Goal: Transaction & Acquisition: Obtain resource

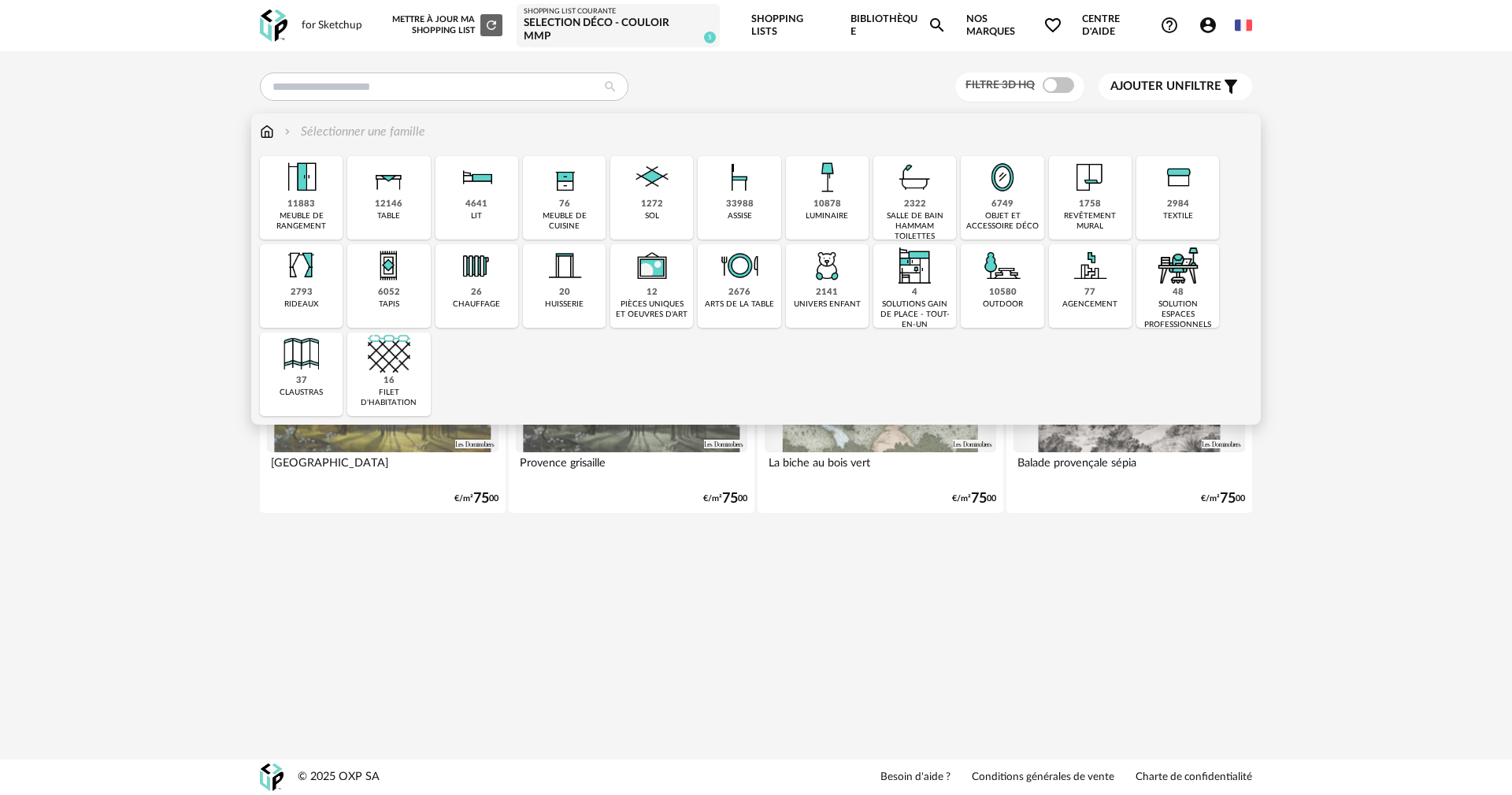
click at [798, 181] on div "10878 luminaire" at bounding box center [828, 198] width 83 height 84
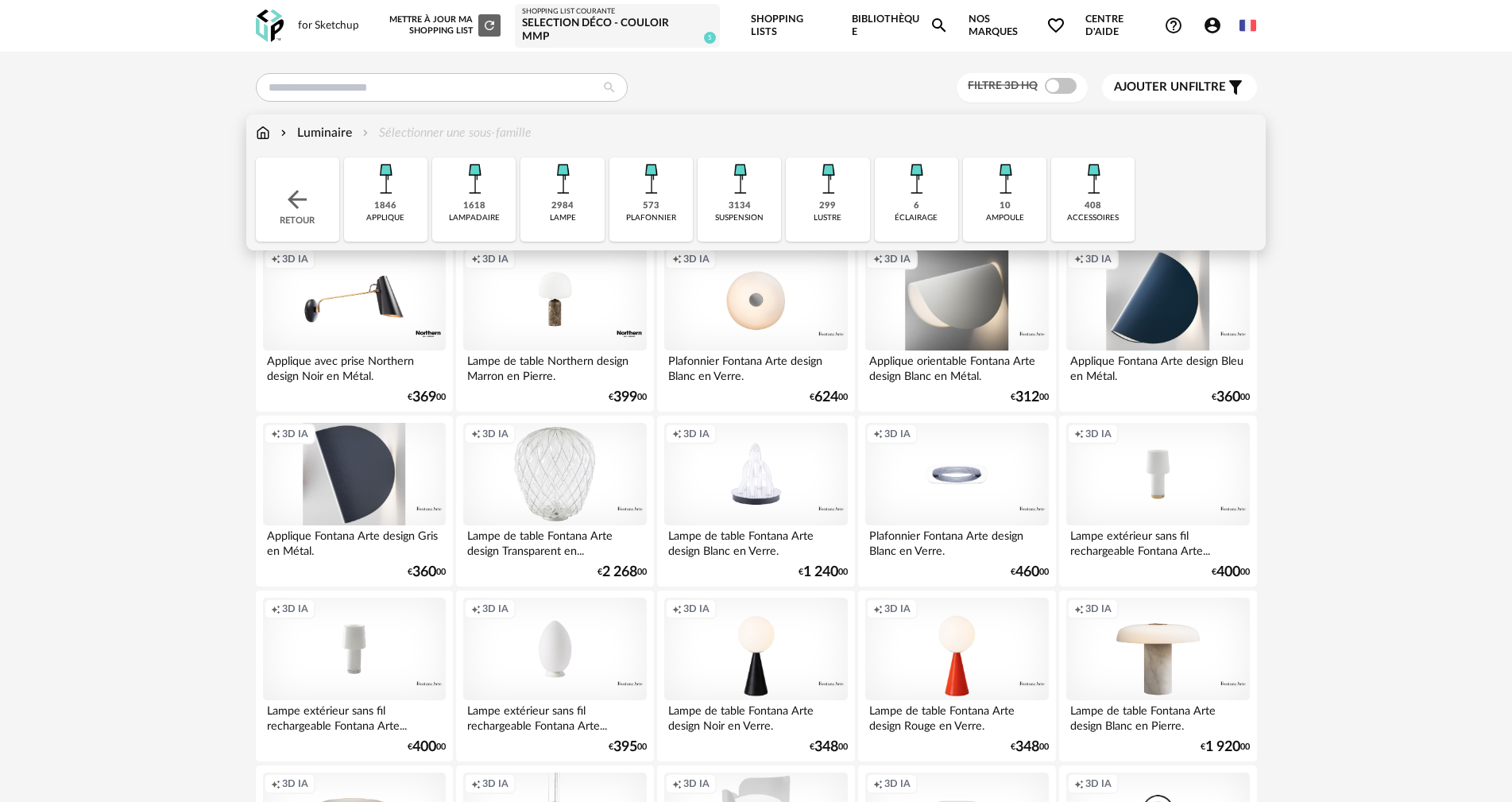
click at [647, 200] on div "573" at bounding box center [651, 206] width 16 height 12
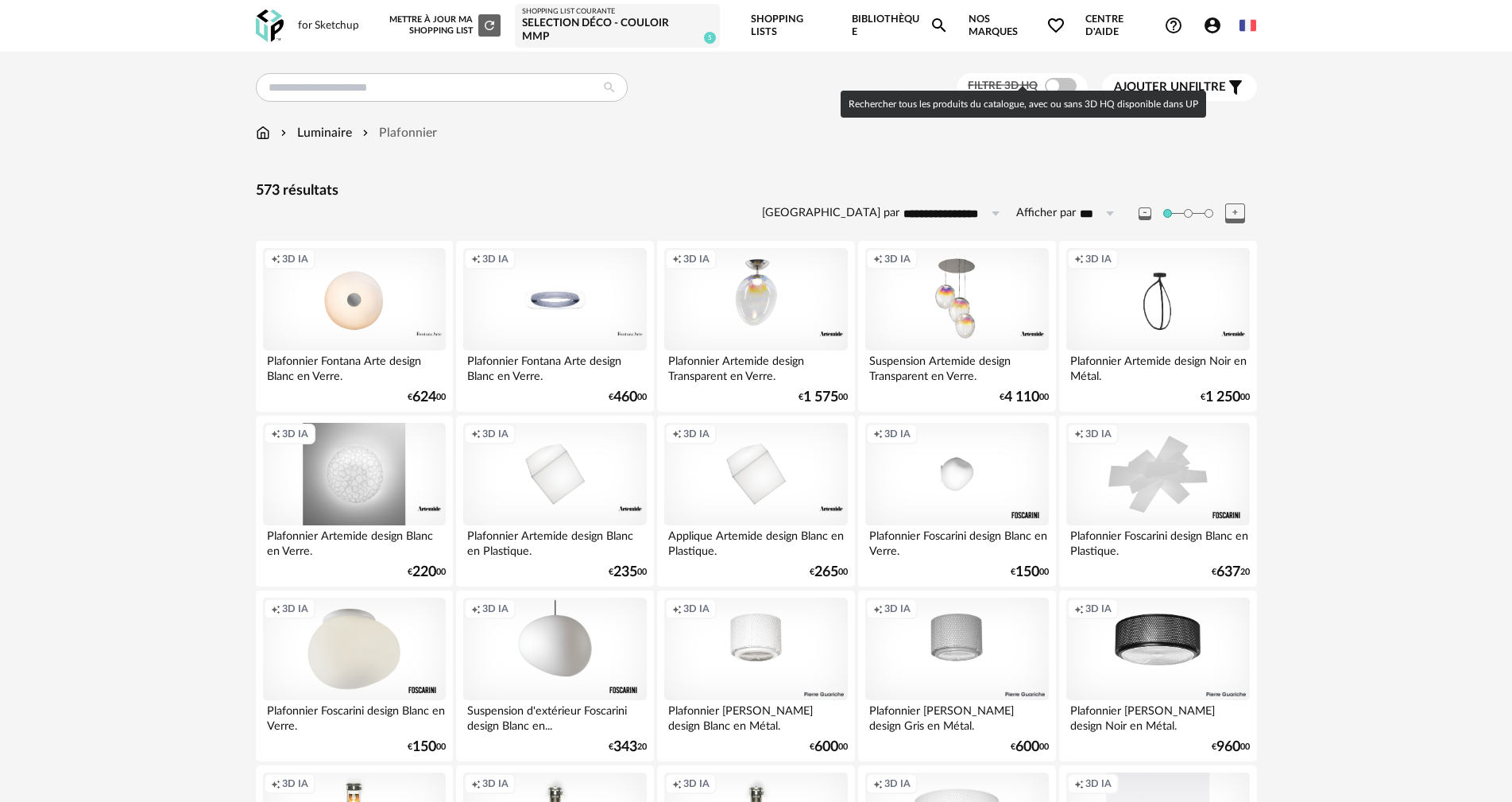
click at [1055, 78] on span at bounding box center [1061, 85] width 32 height 16
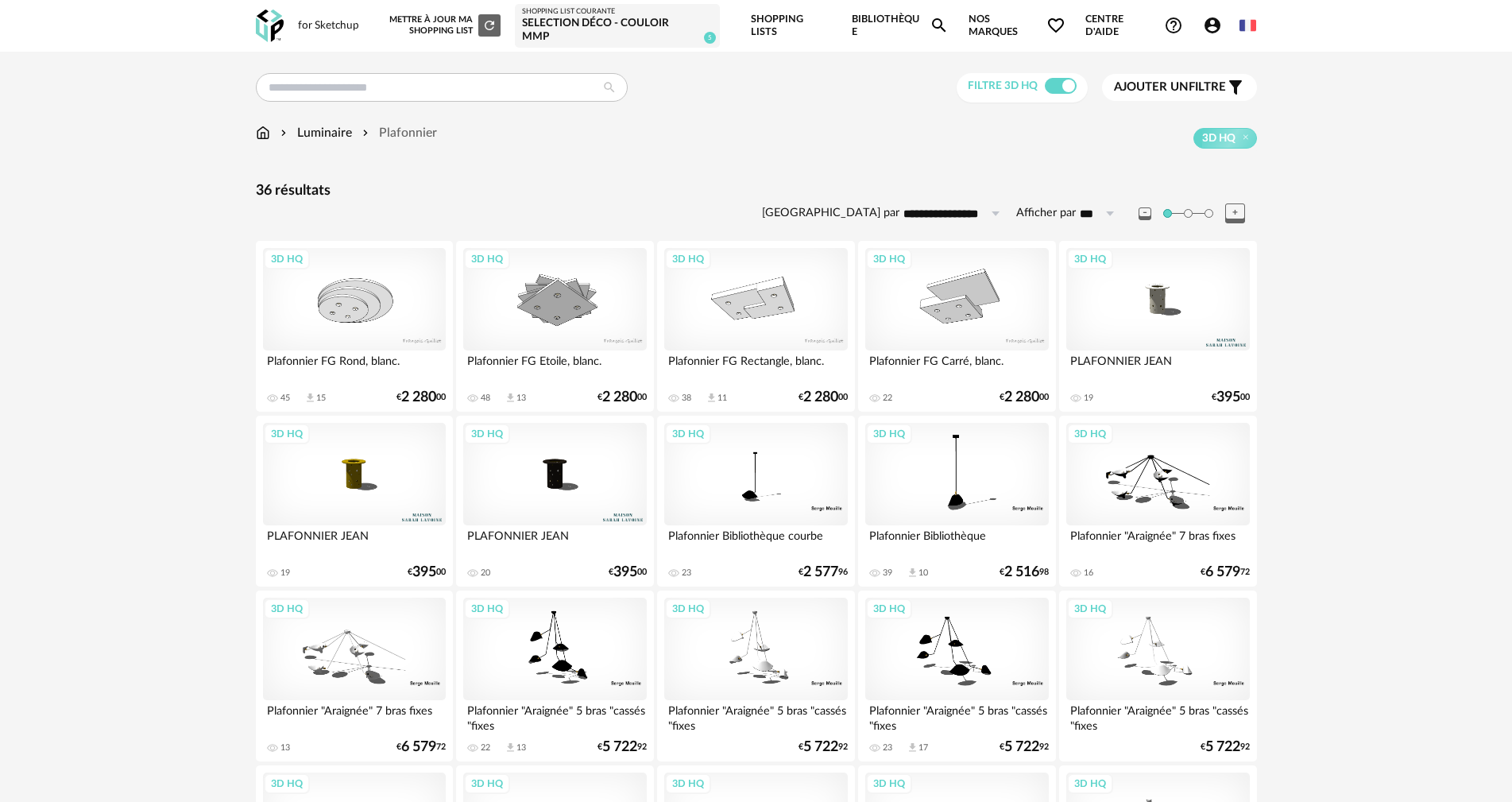
click at [1058, 78] on span at bounding box center [1061, 85] width 32 height 16
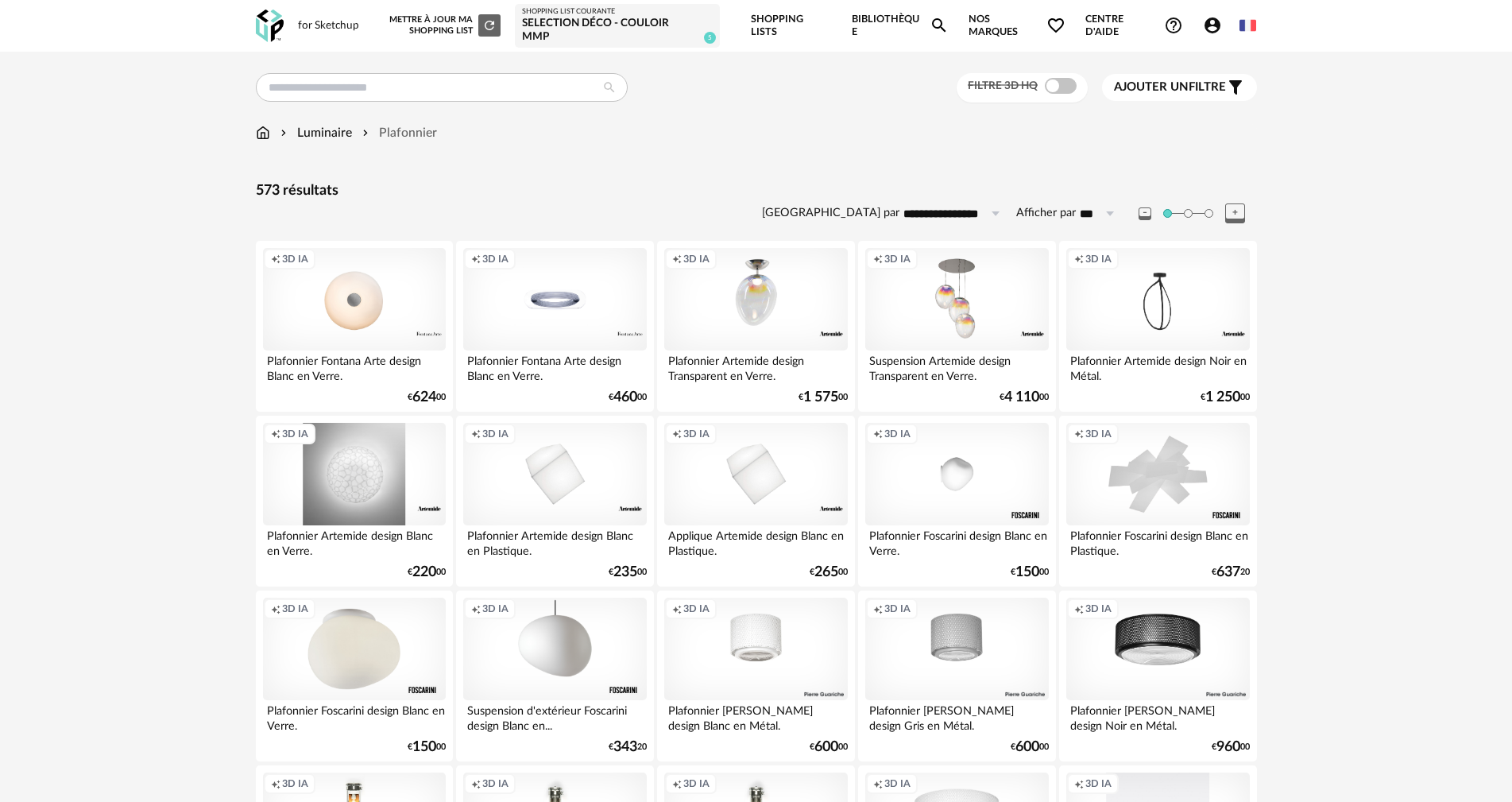
click at [1221, 81] on span "Ajouter un filtre" at bounding box center [1170, 87] width 112 height 16
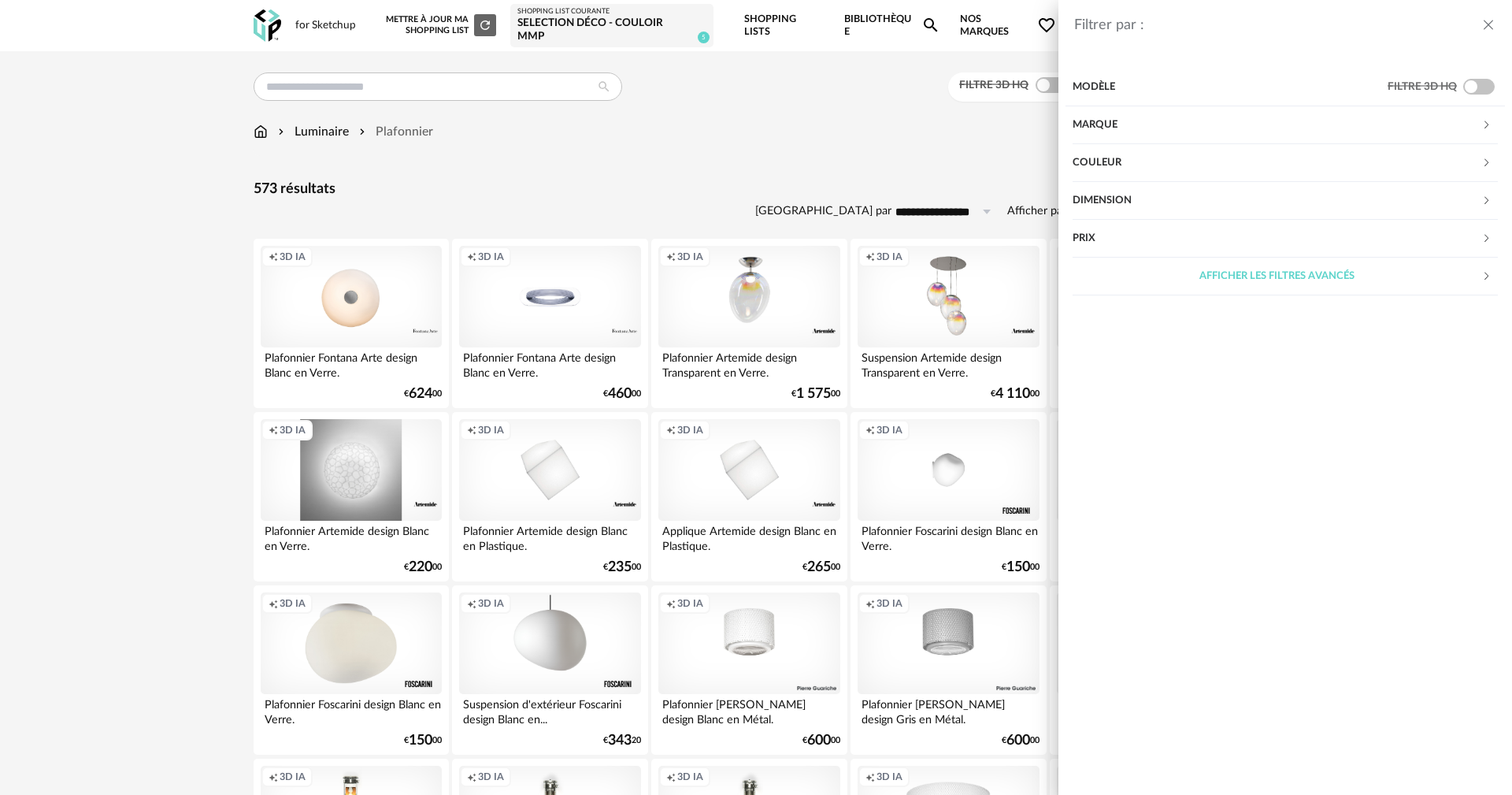
click at [1103, 166] on div "Couleur" at bounding box center [1277, 163] width 409 height 37
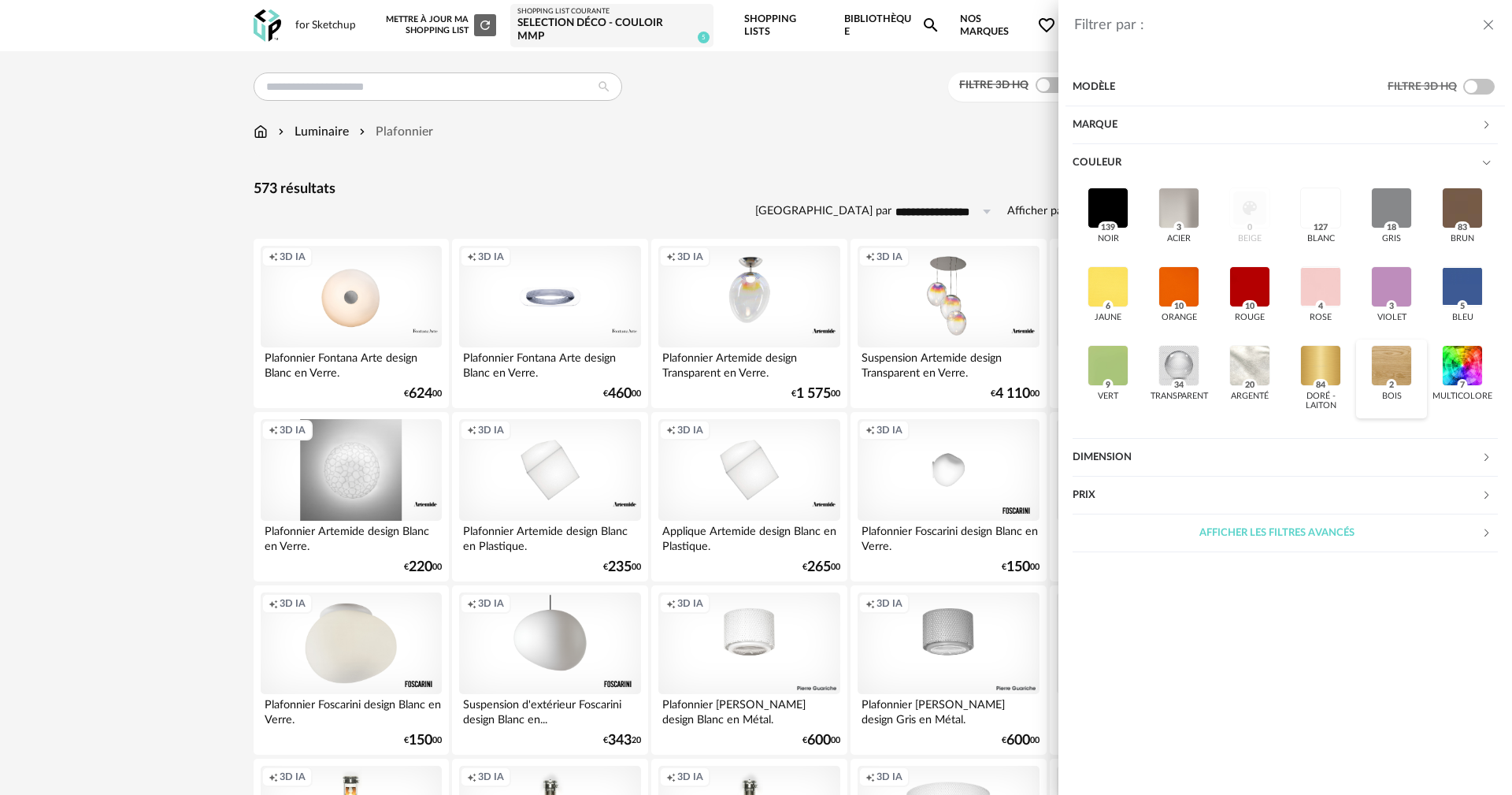
click at [1406, 366] on div at bounding box center [1392, 365] width 41 height 41
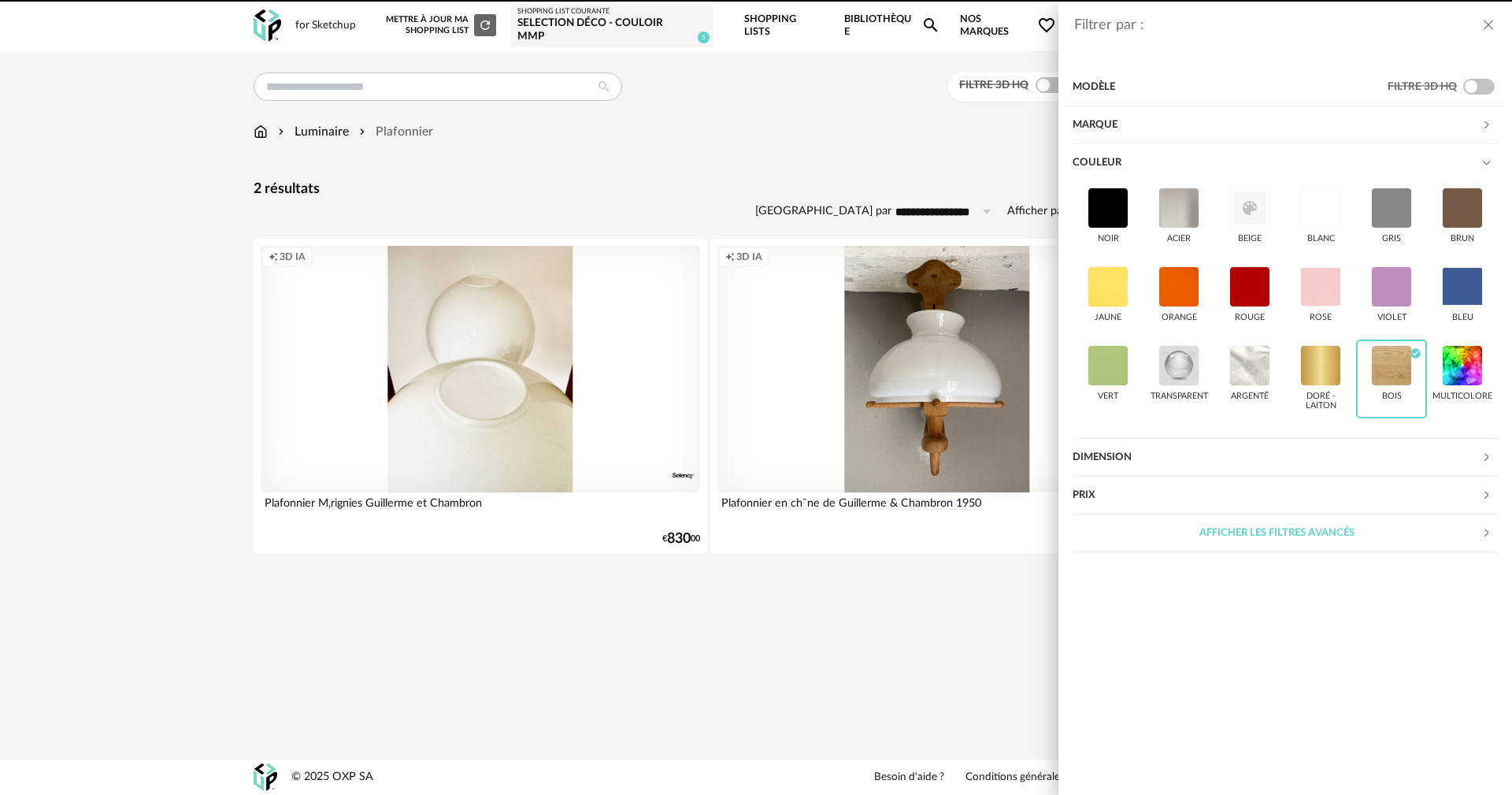
click at [739, 125] on div "Filtrer par : Modèle Filtre 3D HQ Marque &tradition 0 101 Copenhagen 0 366 Conc…" at bounding box center [756, 397] width 1512 height 795
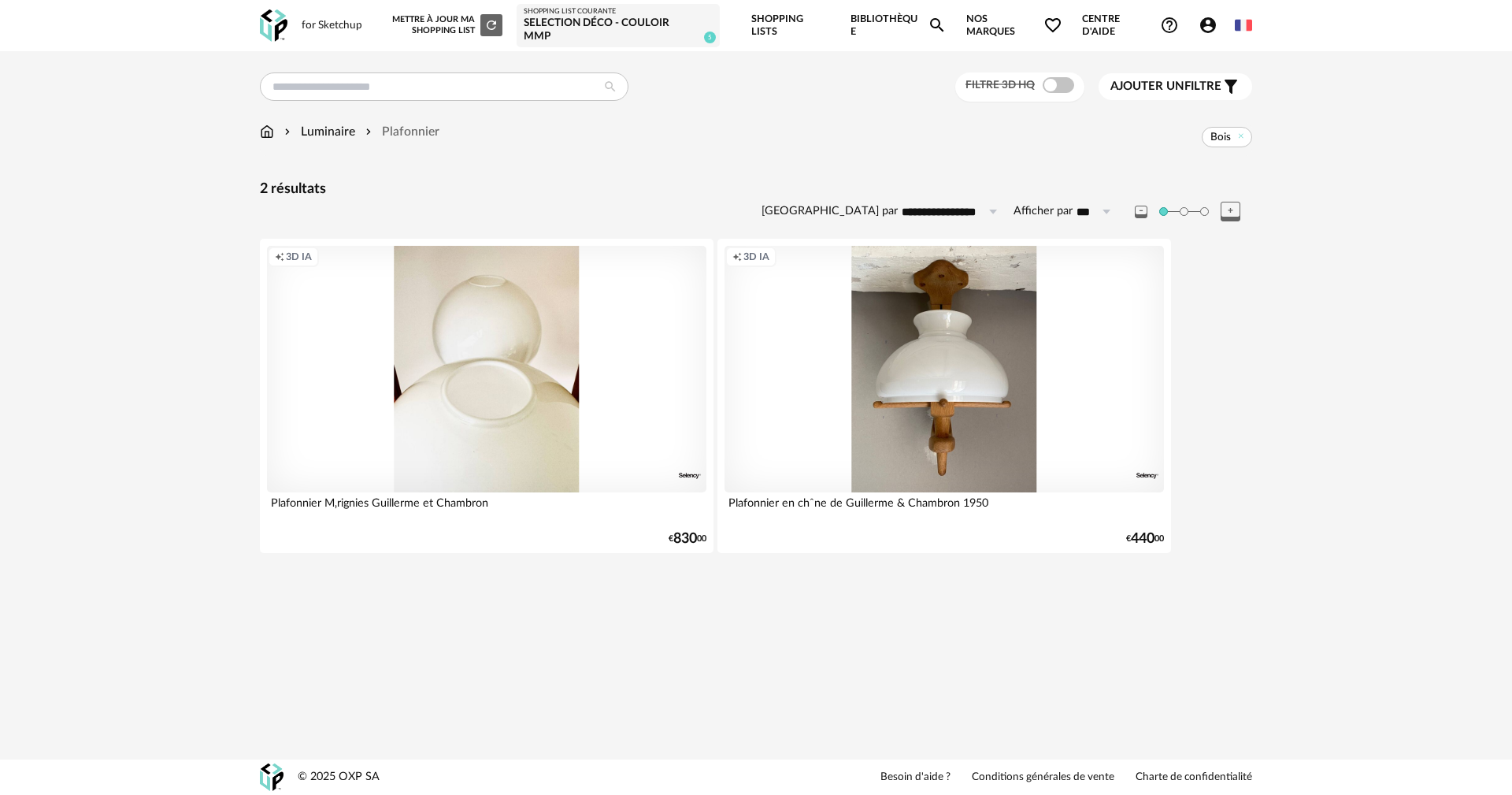
click at [1215, 130] on span "Bois" at bounding box center [1221, 137] width 20 height 14
click at [1243, 132] on icon at bounding box center [1241, 137] width 11 height 11
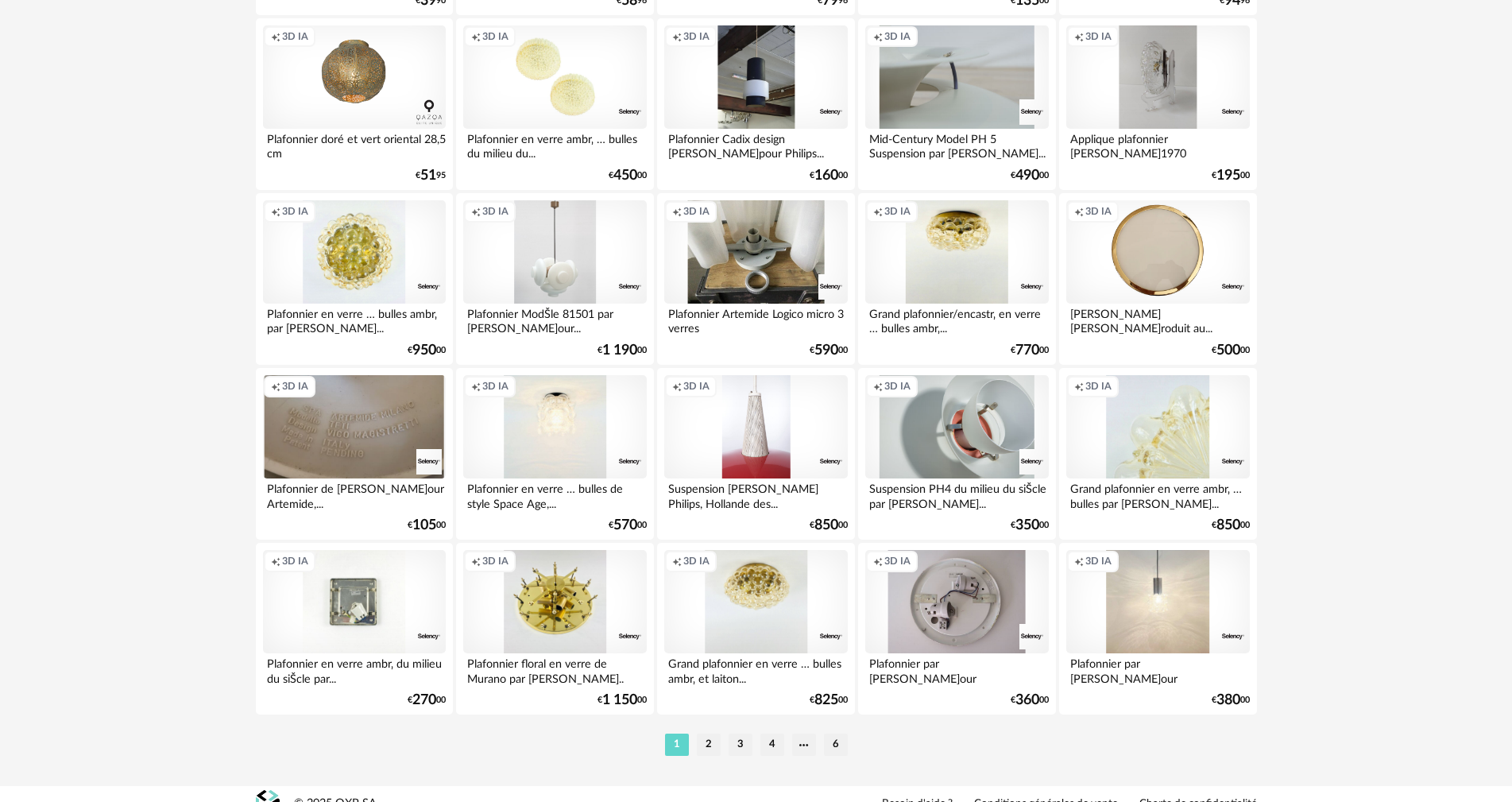
scroll to position [3028, 0]
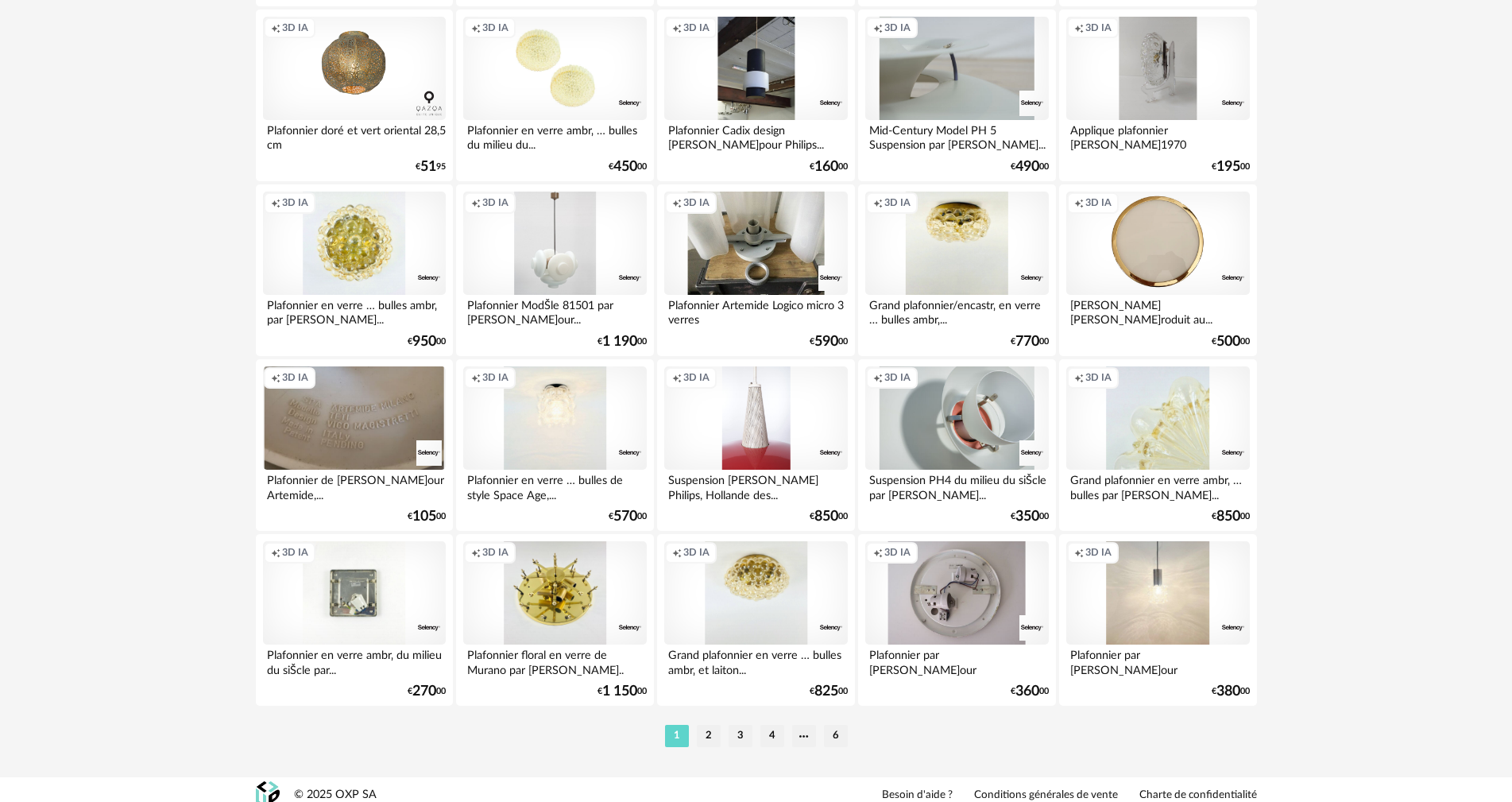
click at [703, 726] on li "2" at bounding box center [708, 736] width 24 height 22
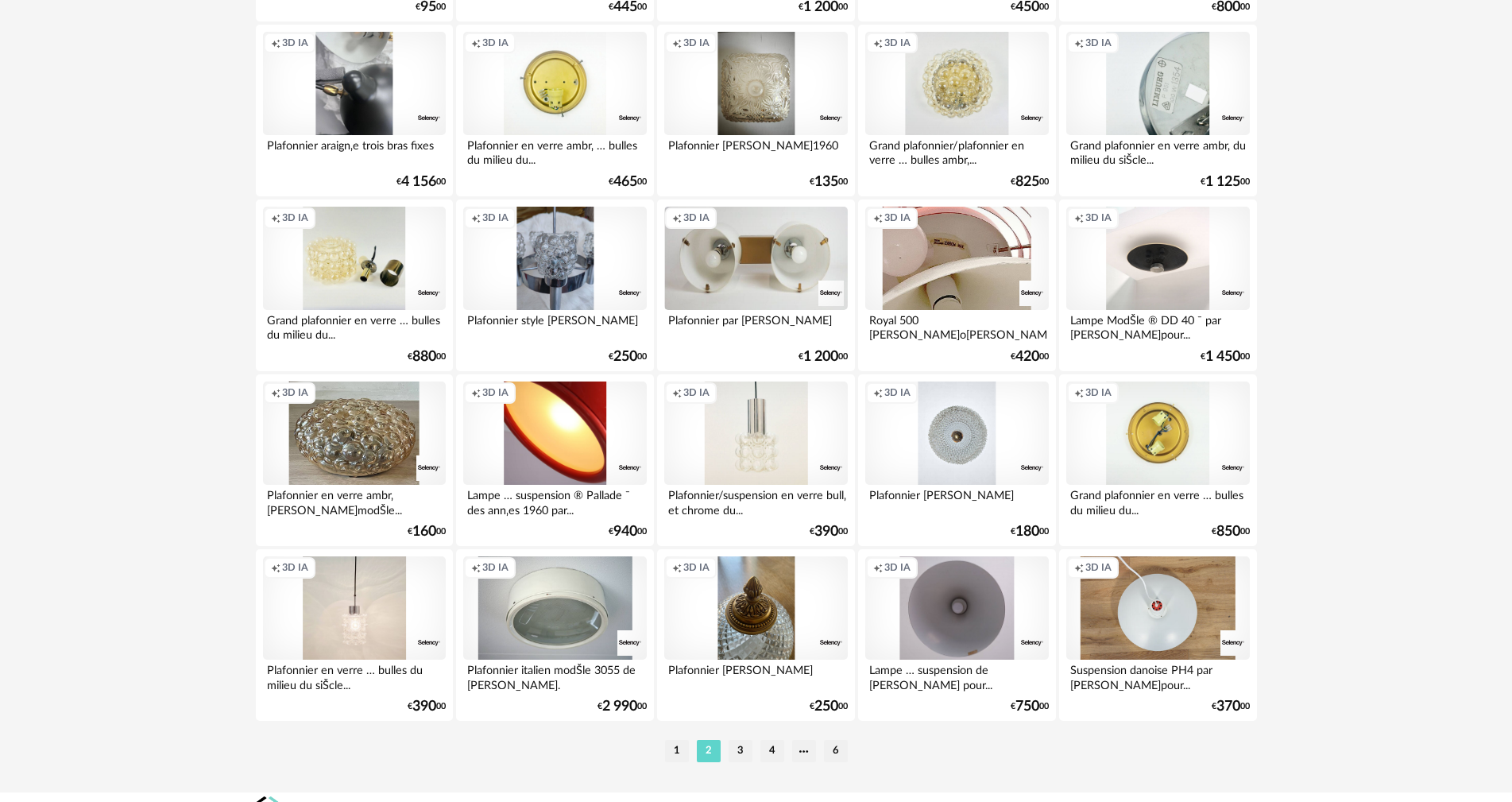
scroll to position [3028, 0]
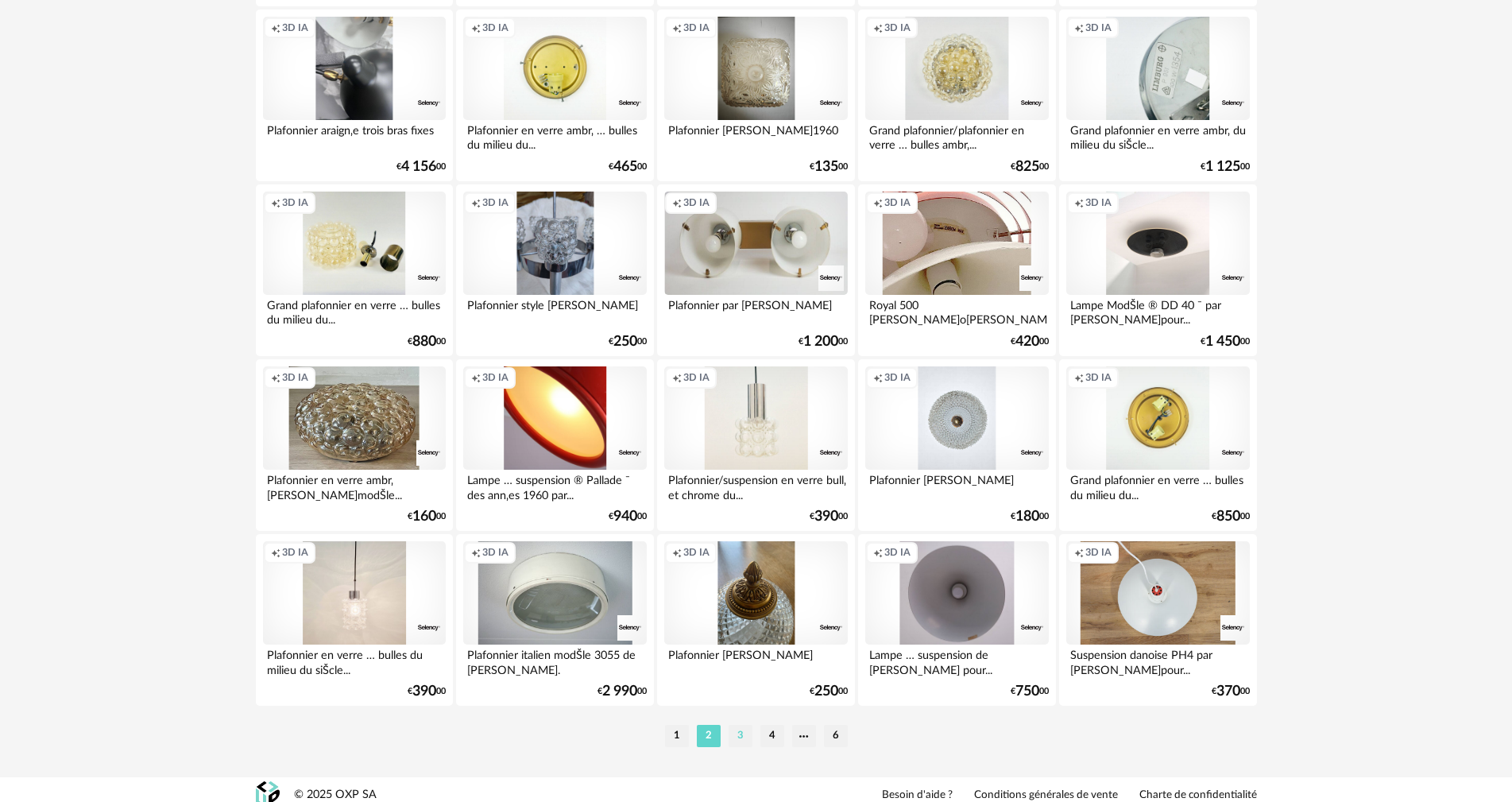
click at [743, 726] on li "3" at bounding box center [740, 736] width 24 height 22
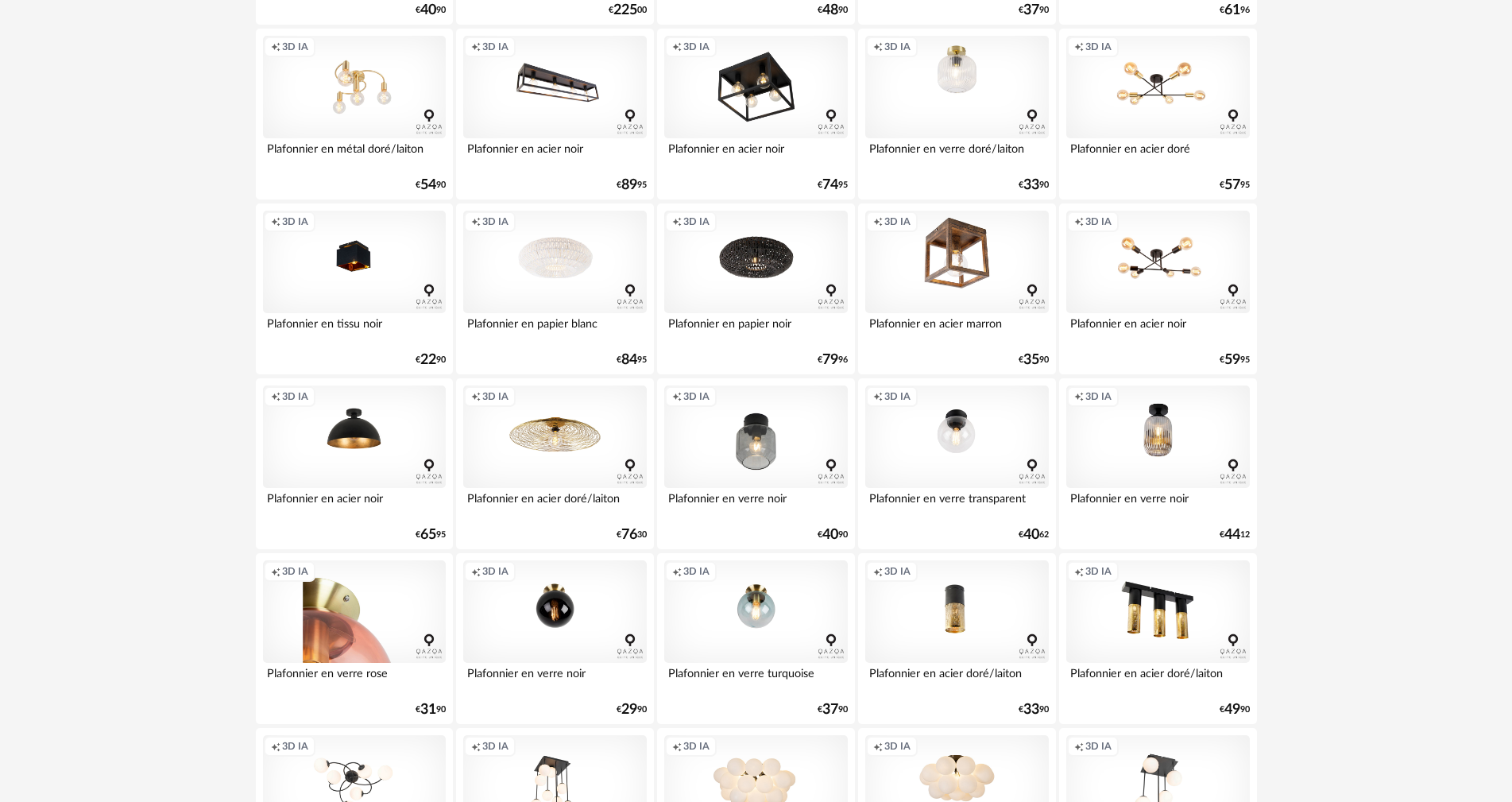
scroll to position [1987, 0]
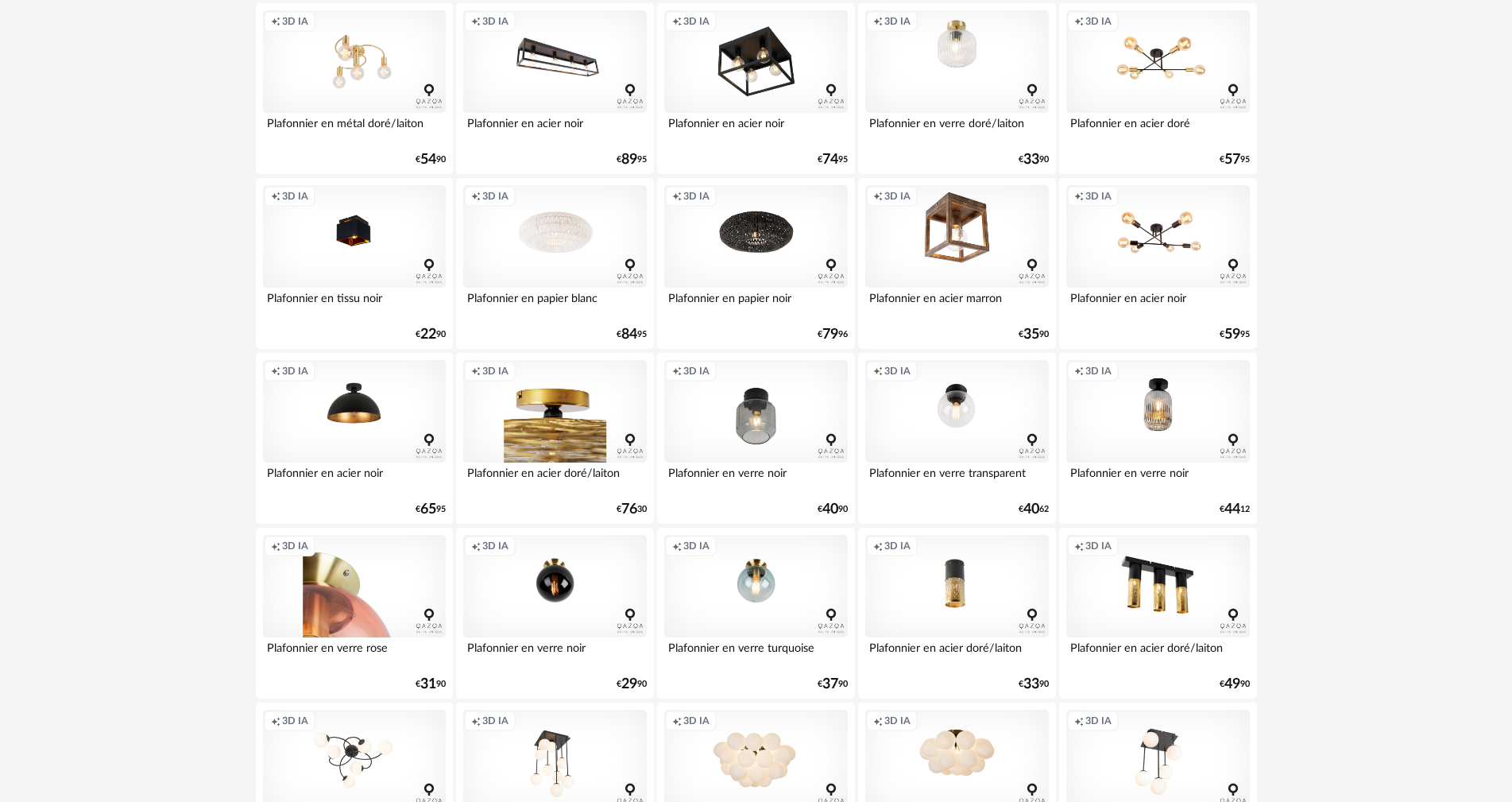
click at [614, 414] on div "Creation icon 3D IA" at bounding box center [554, 411] width 183 height 103
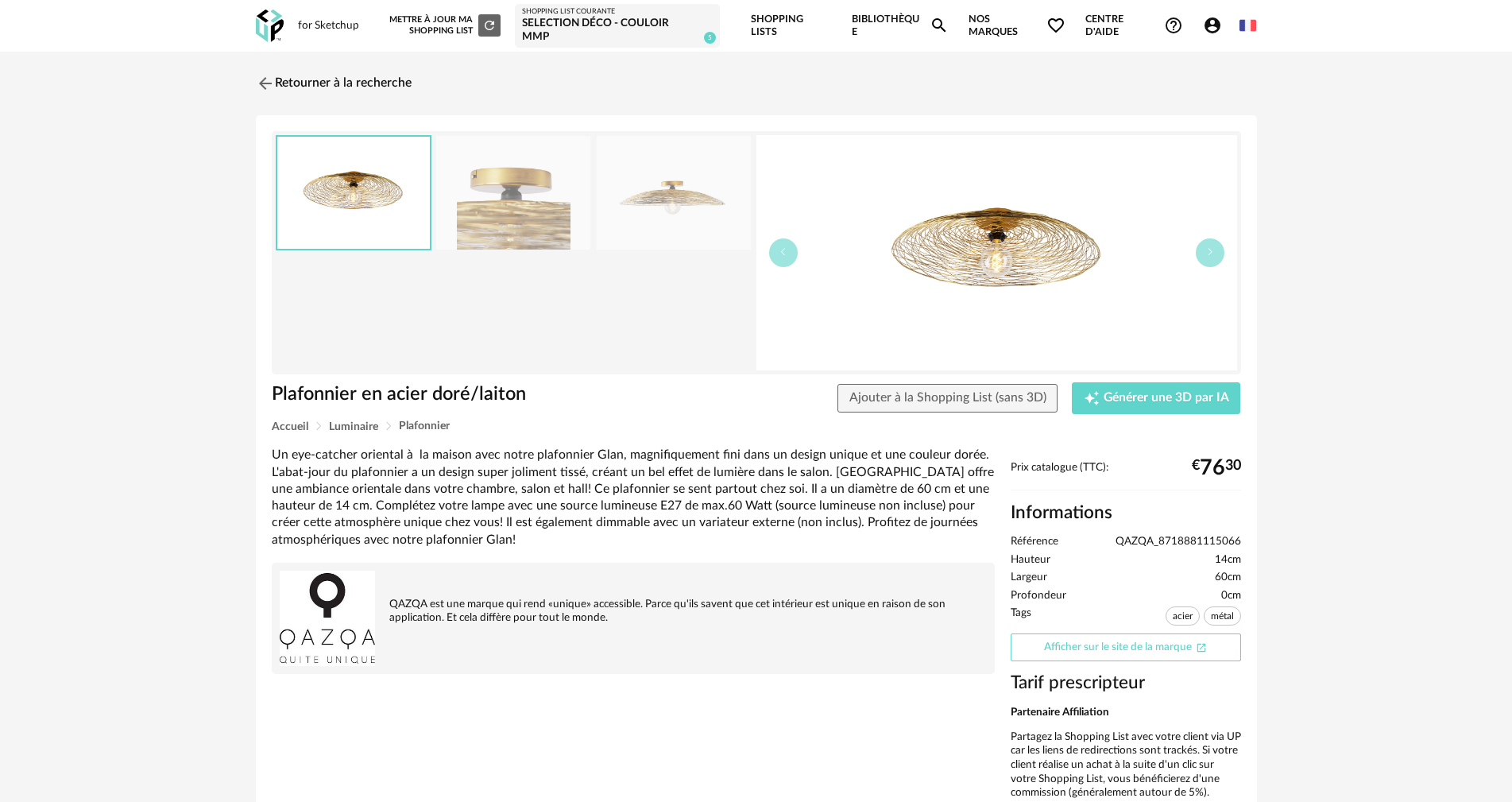
click at [1129, 633] on link "Afficher sur le site de la marque Open In New icon" at bounding box center [1125, 647] width 231 height 28
click at [1203, 241] on button "button" at bounding box center [1210, 252] width 29 height 29
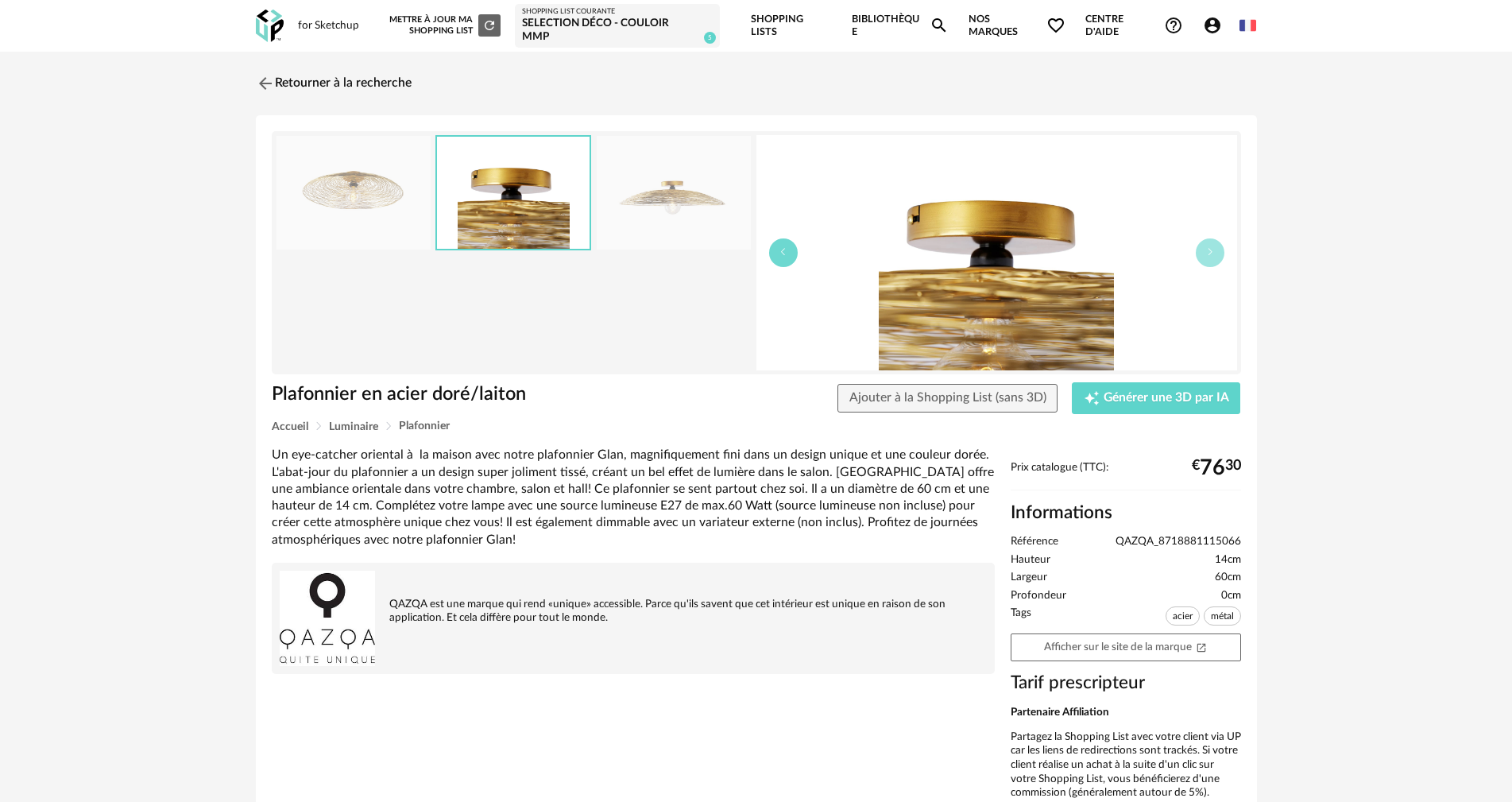
click at [783, 247] on icon "button" at bounding box center [783, 252] width 10 height 10
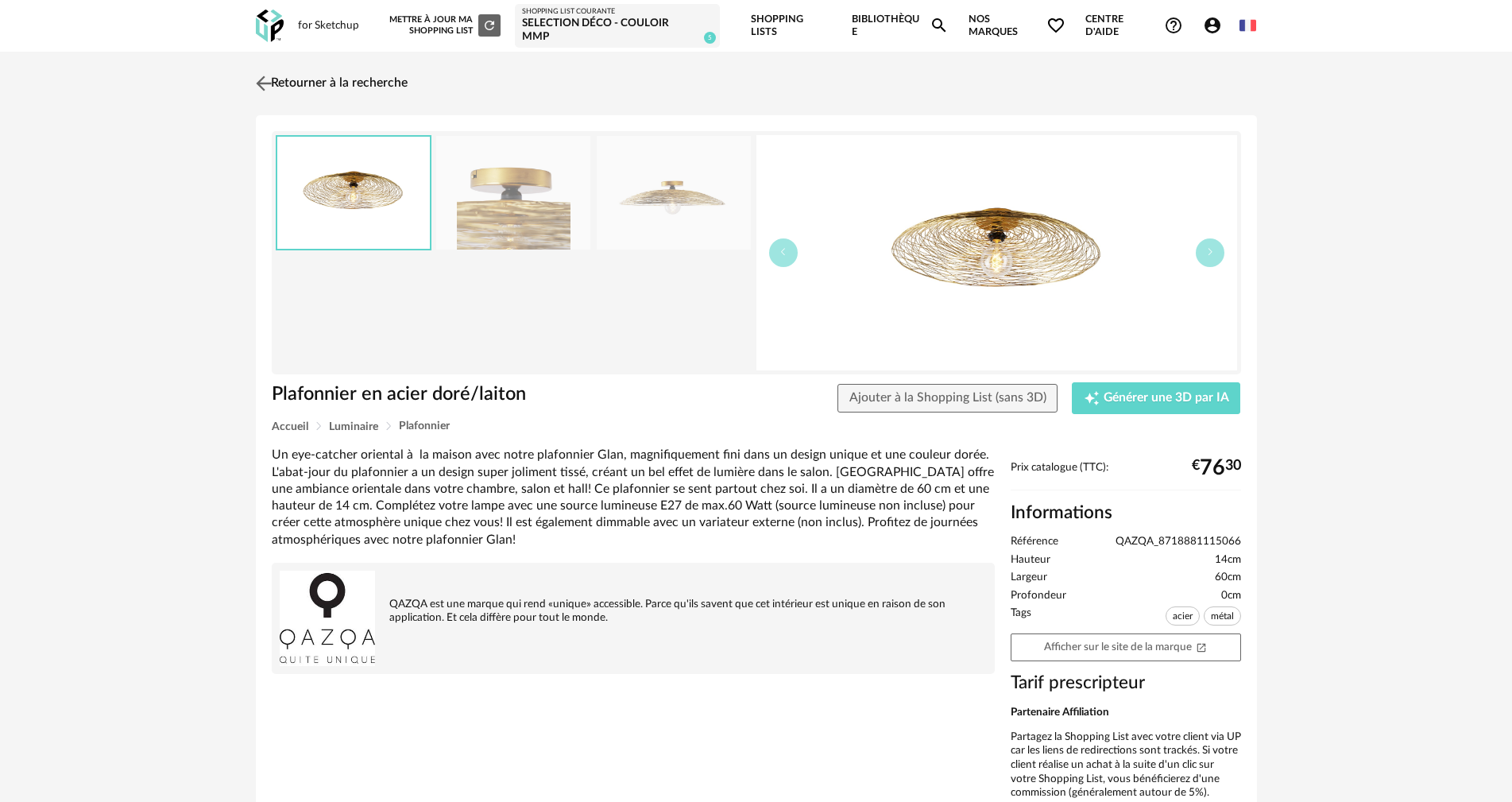
click at [270, 71] on img at bounding box center [263, 83] width 23 height 23
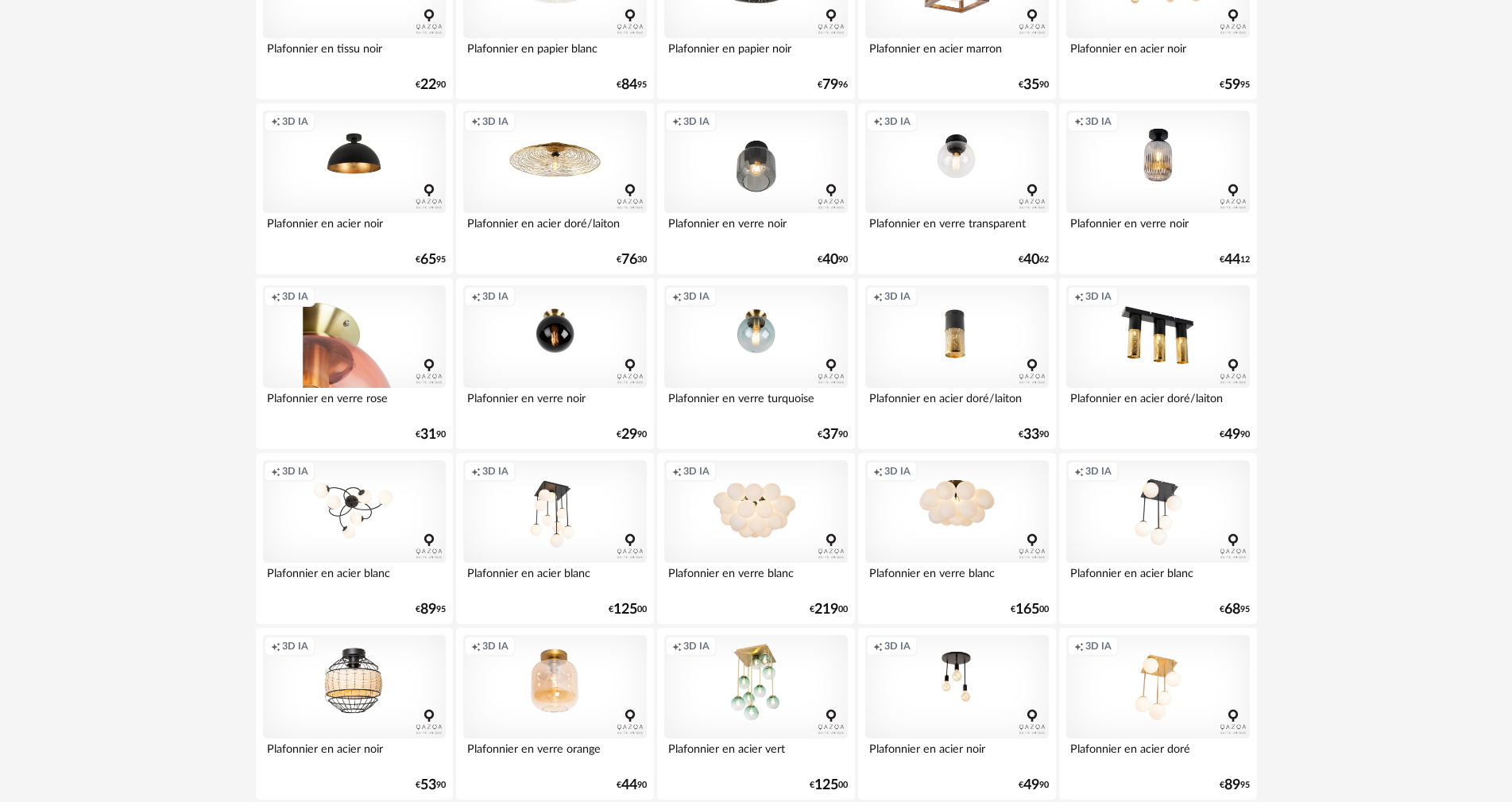
scroll to position [2234, 0]
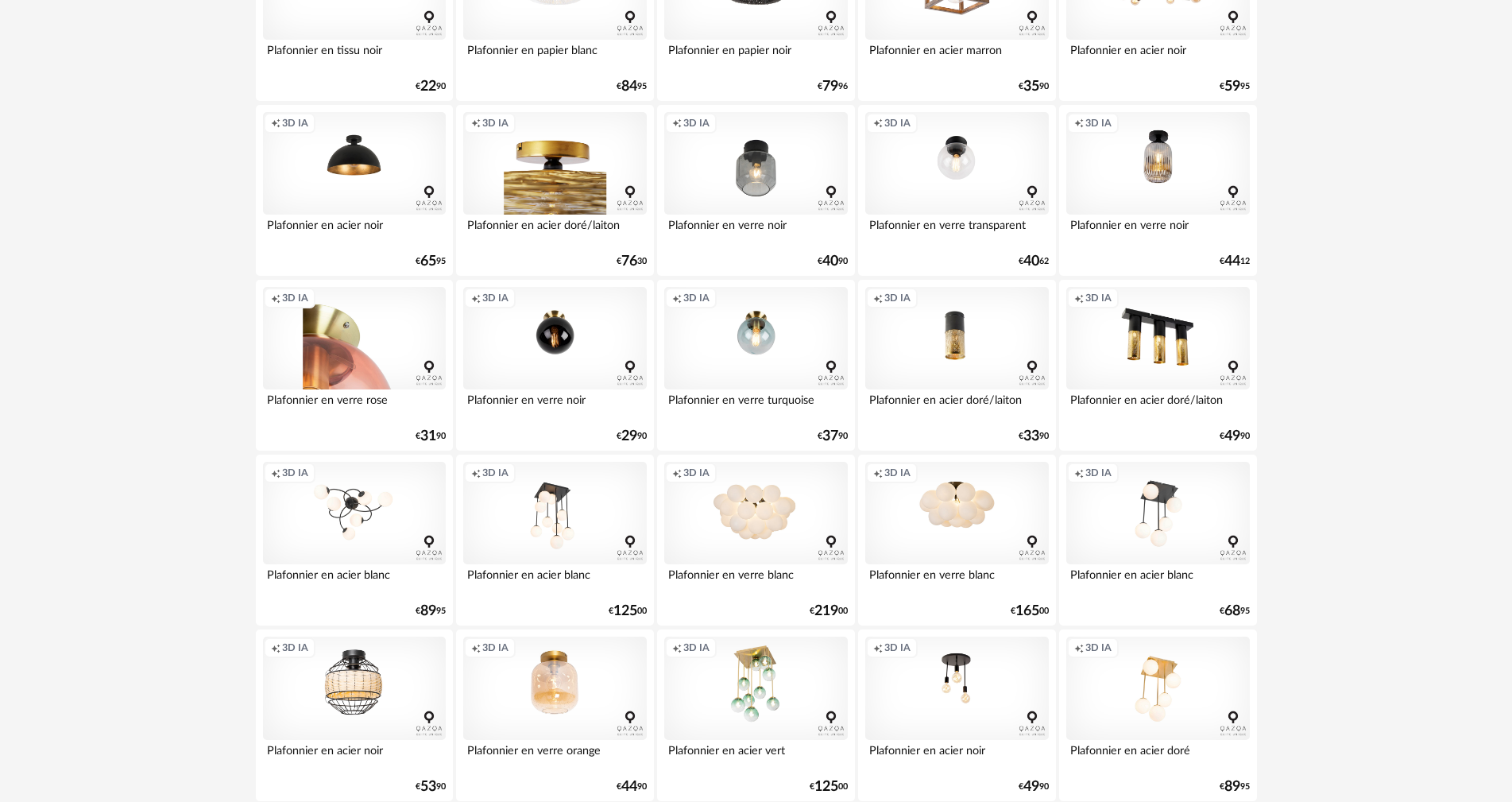
click at [546, 172] on div "Creation icon 3D IA" at bounding box center [554, 163] width 183 height 103
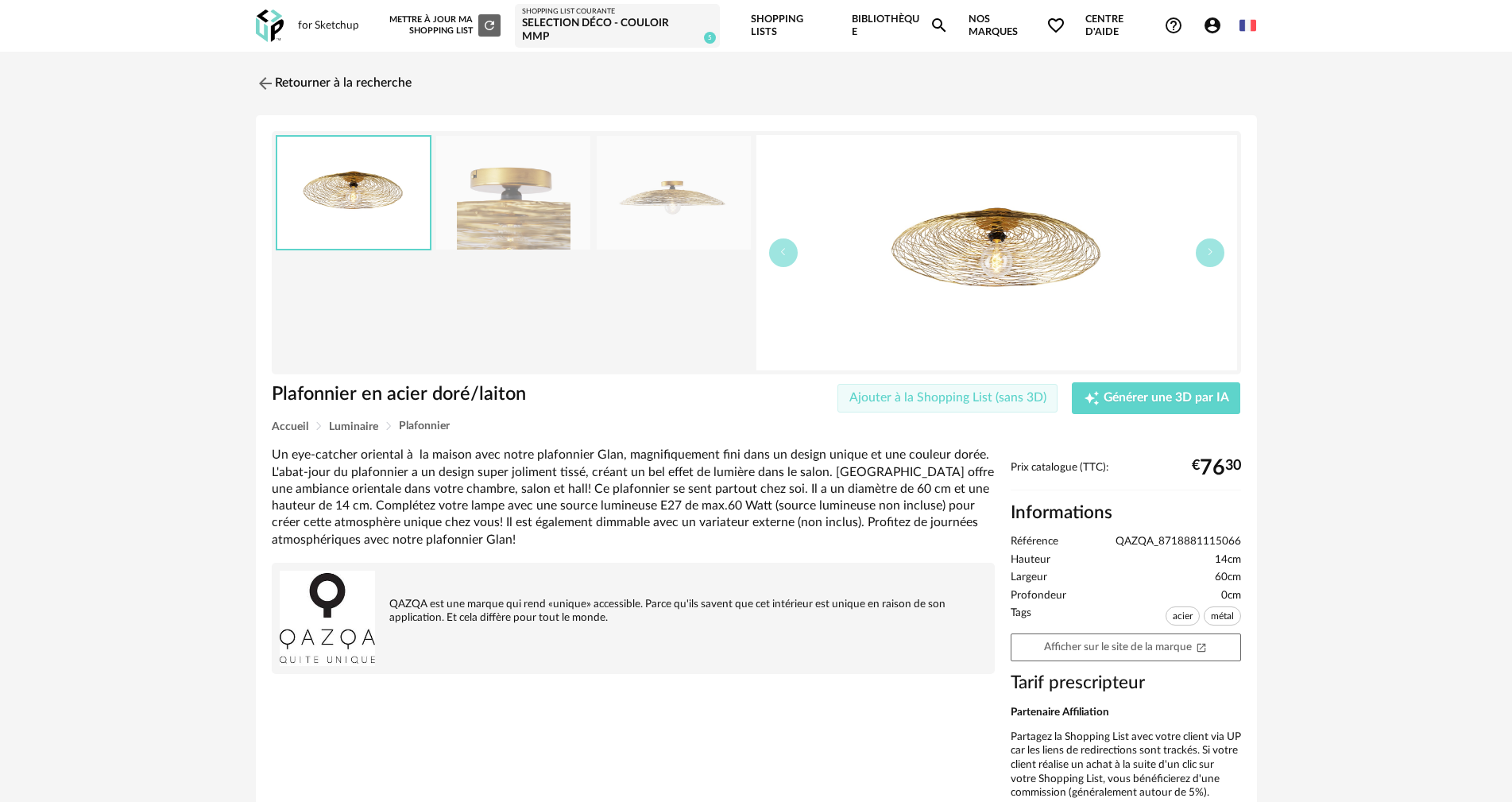
click at [928, 393] on button "Ajouter à la Shopping List (sans 3D)" at bounding box center [947, 397] width 221 height 29
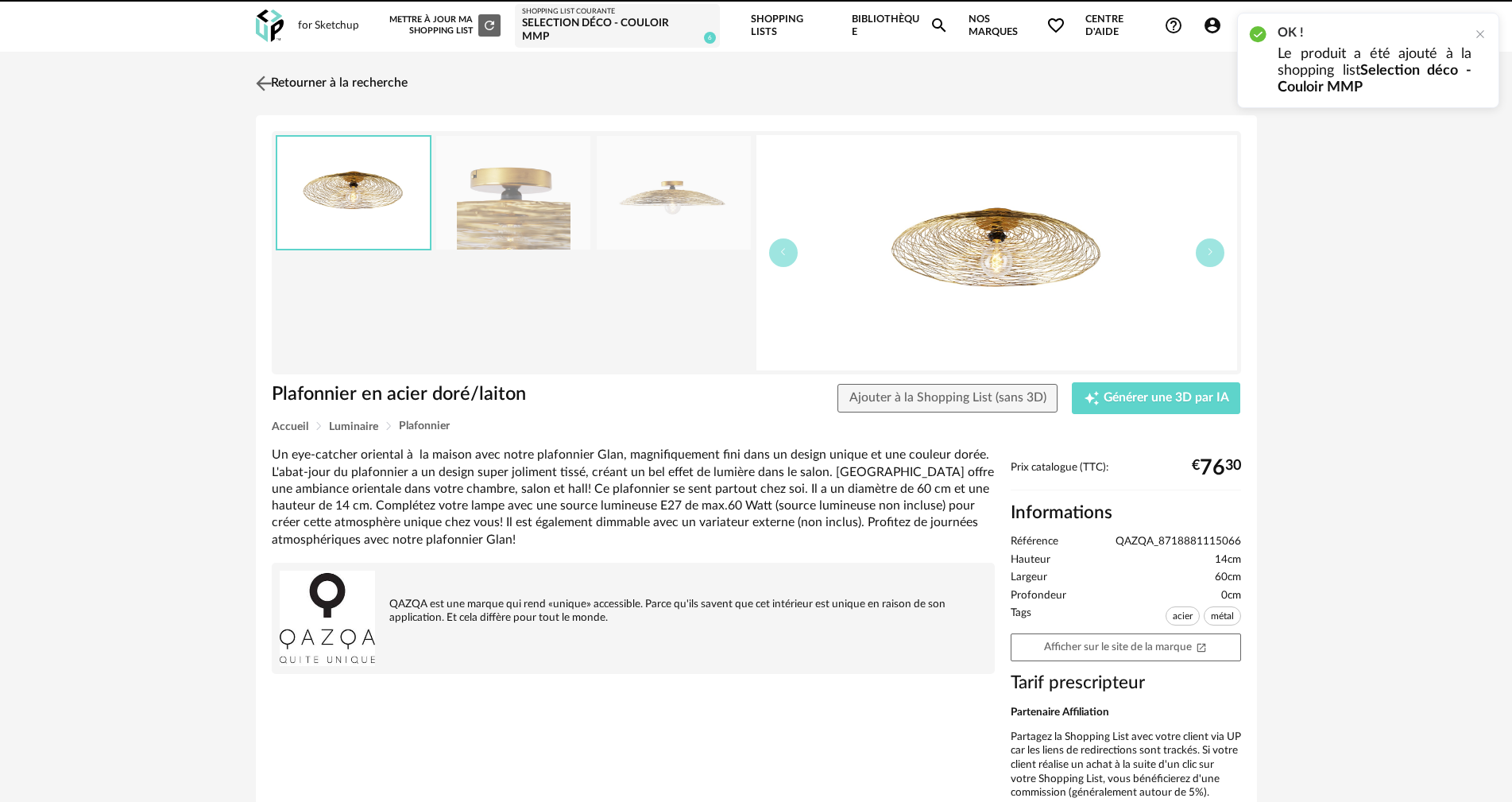
click at [262, 74] on img at bounding box center [263, 83] width 23 height 23
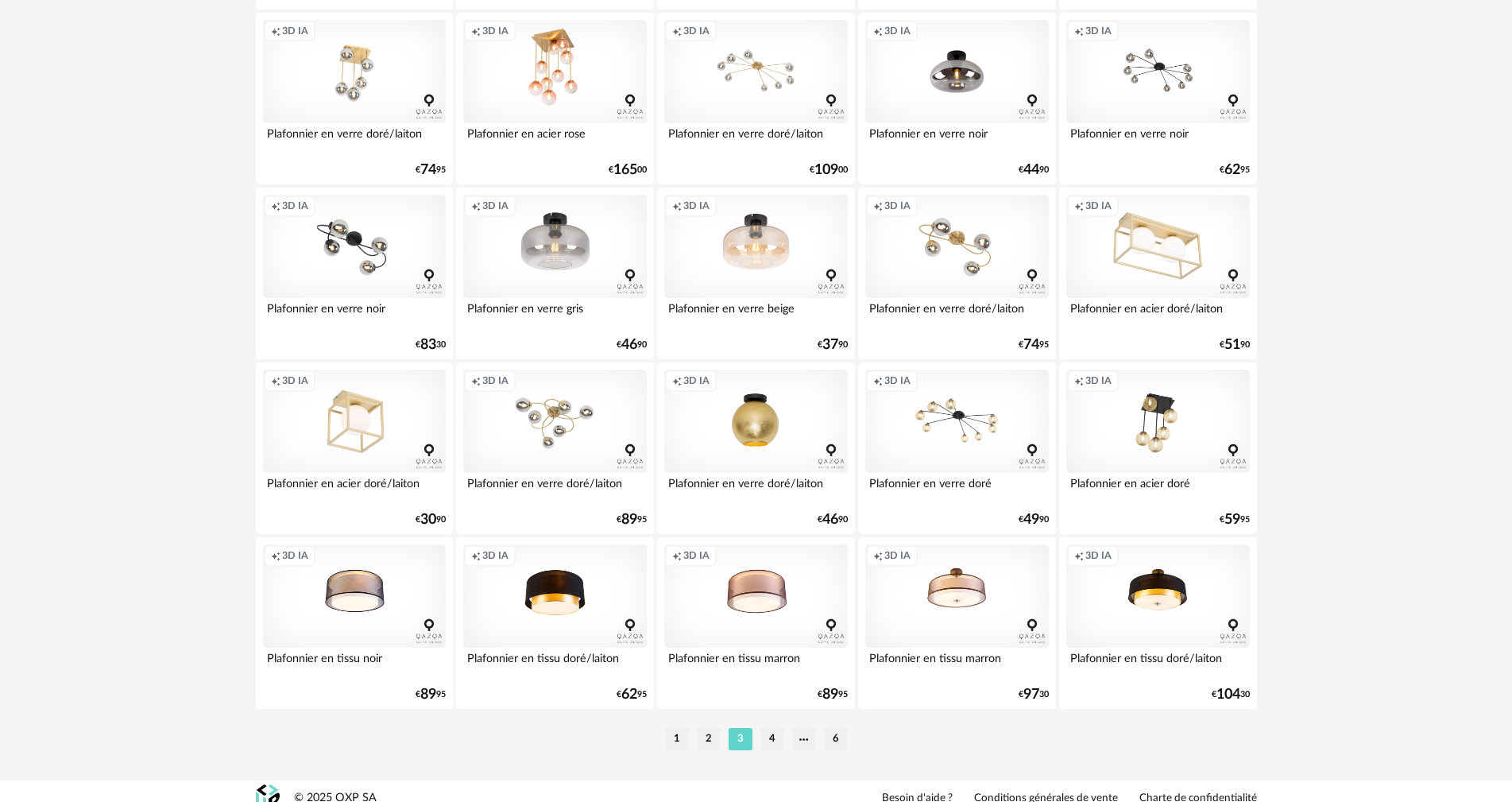
scroll to position [3028, 0]
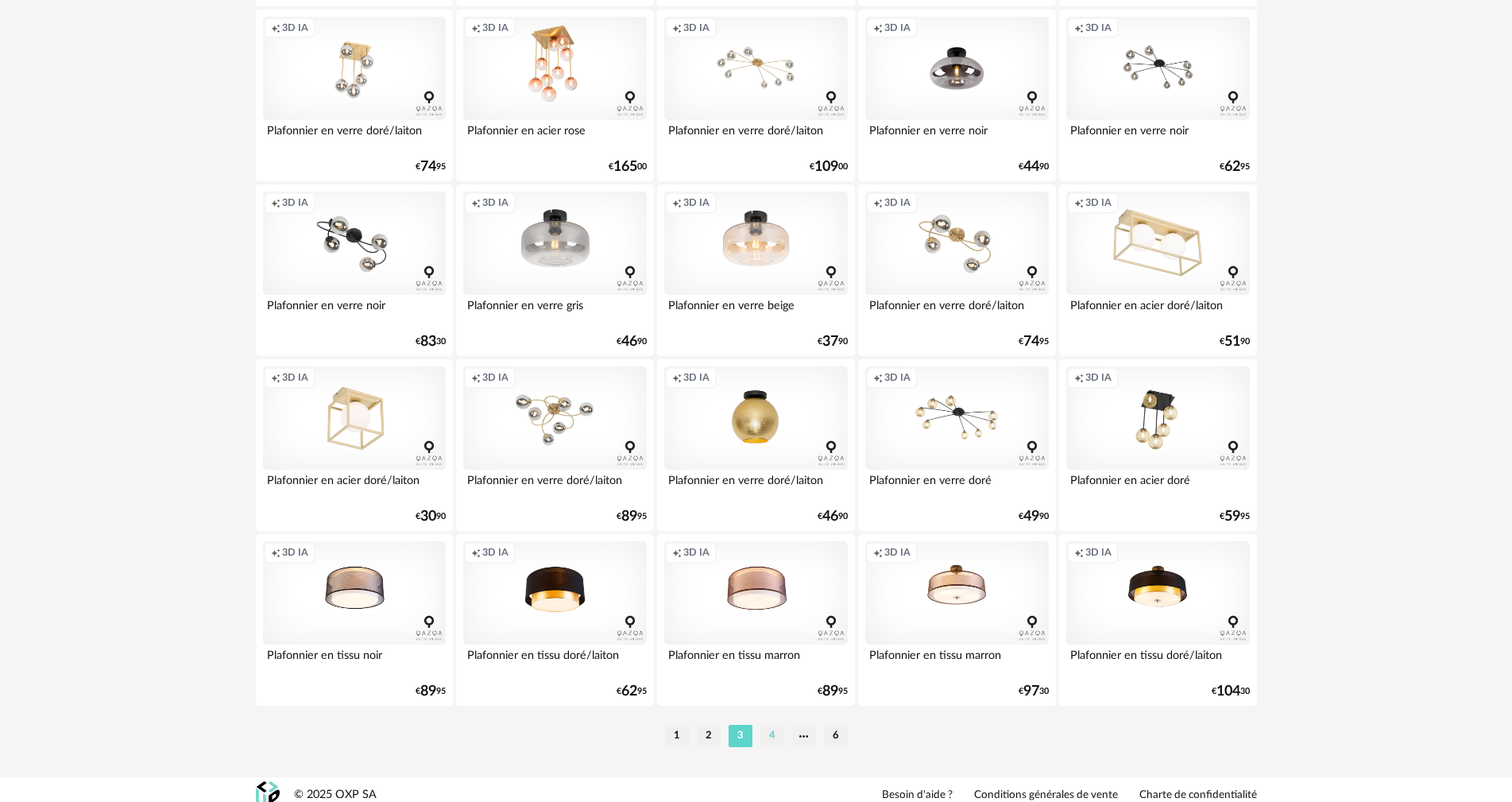
click at [772, 725] on li "4" at bounding box center [772, 736] width 24 height 22
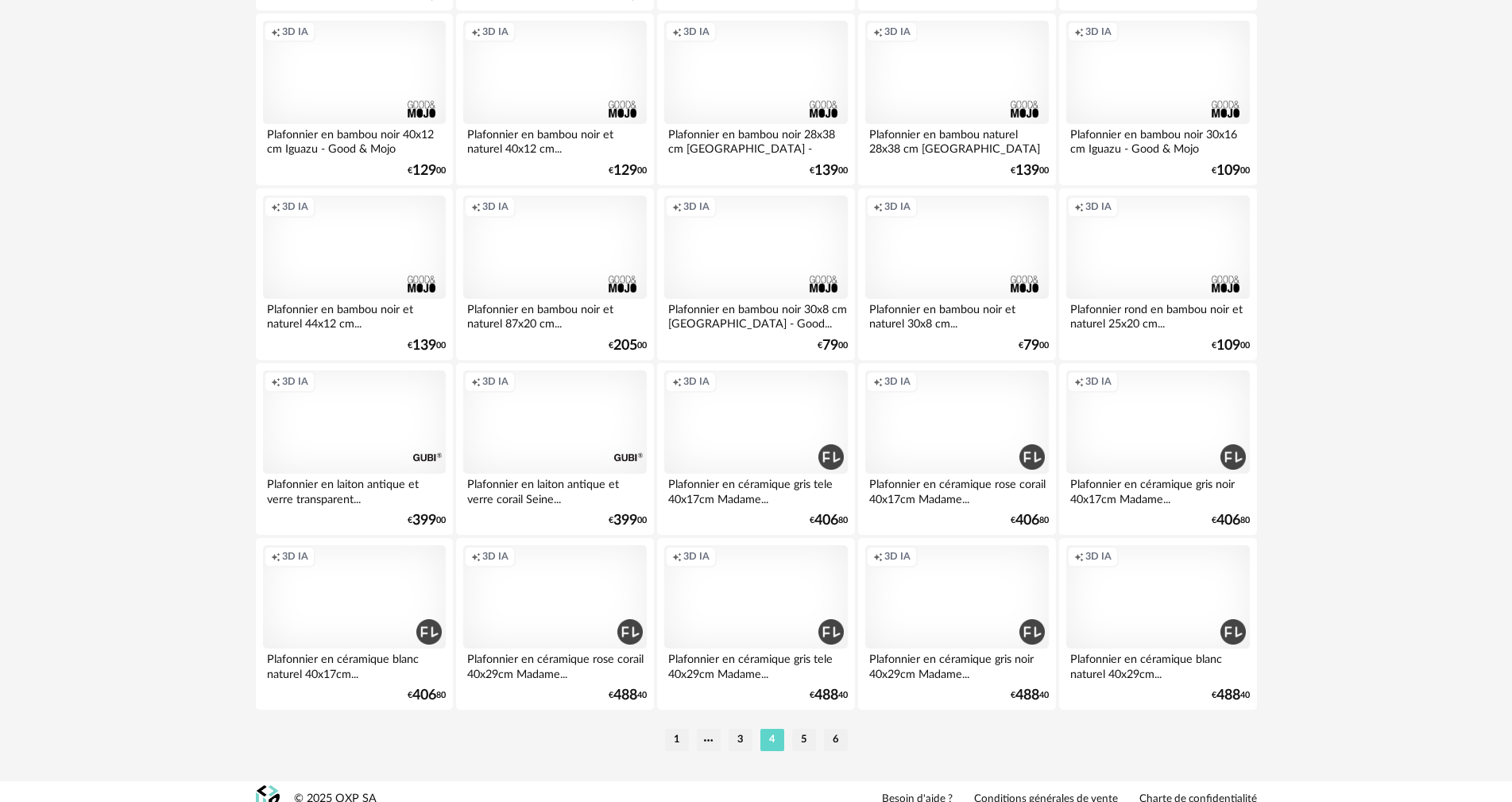
scroll to position [3028, 0]
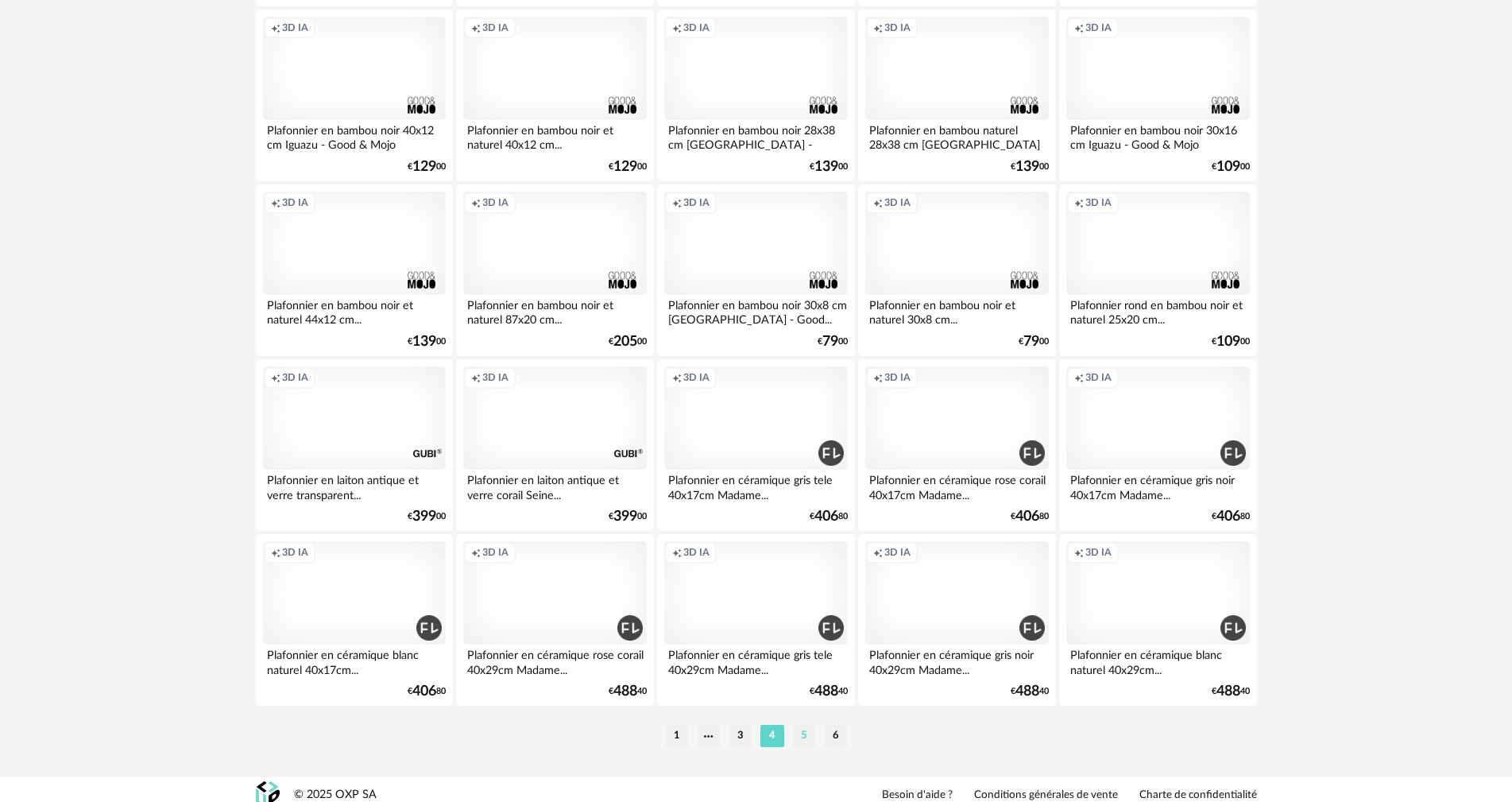
click at [802, 726] on li "5" at bounding box center [804, 736] width 24 height 22
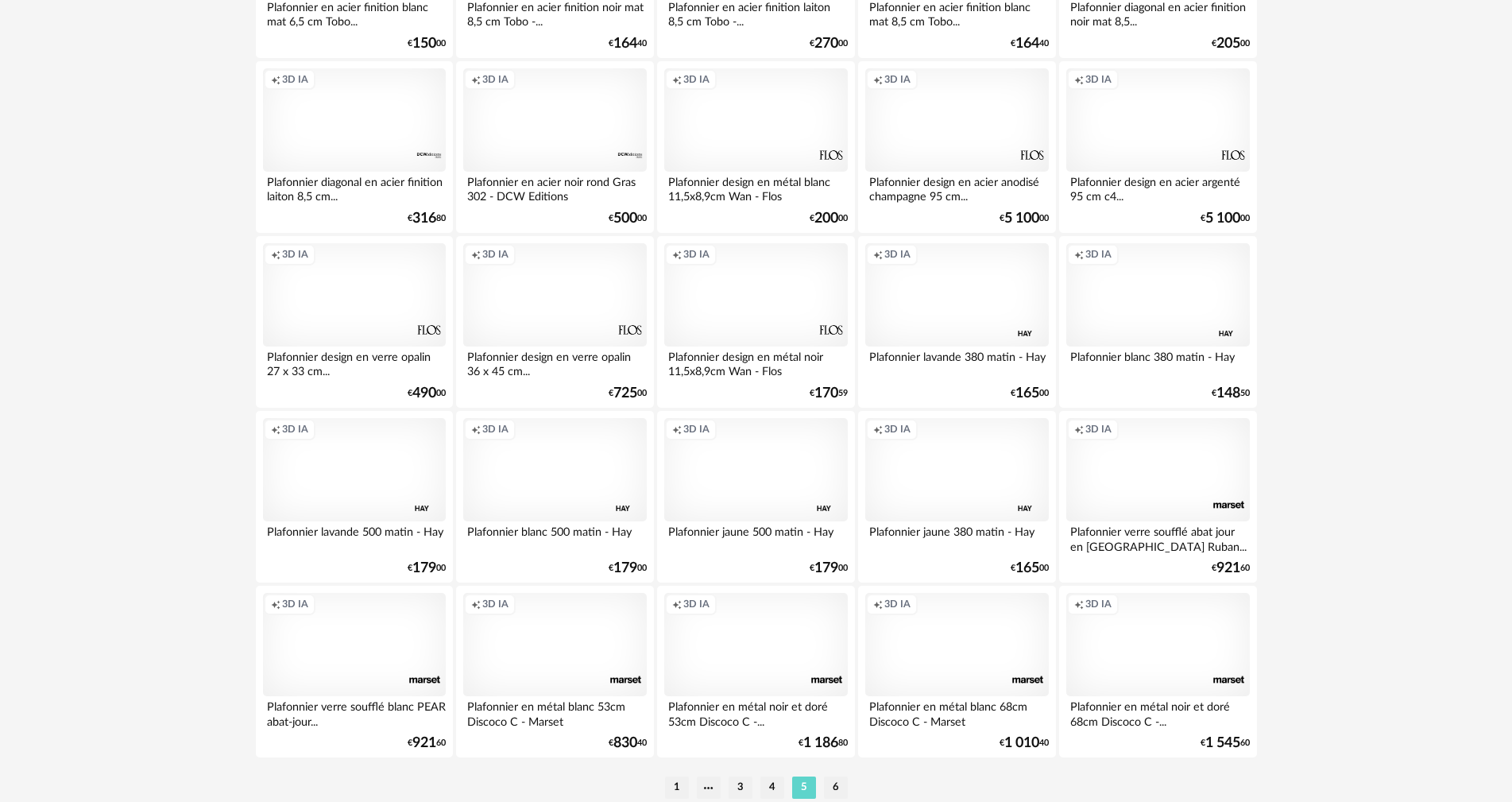
scroll to position [3028, 0]
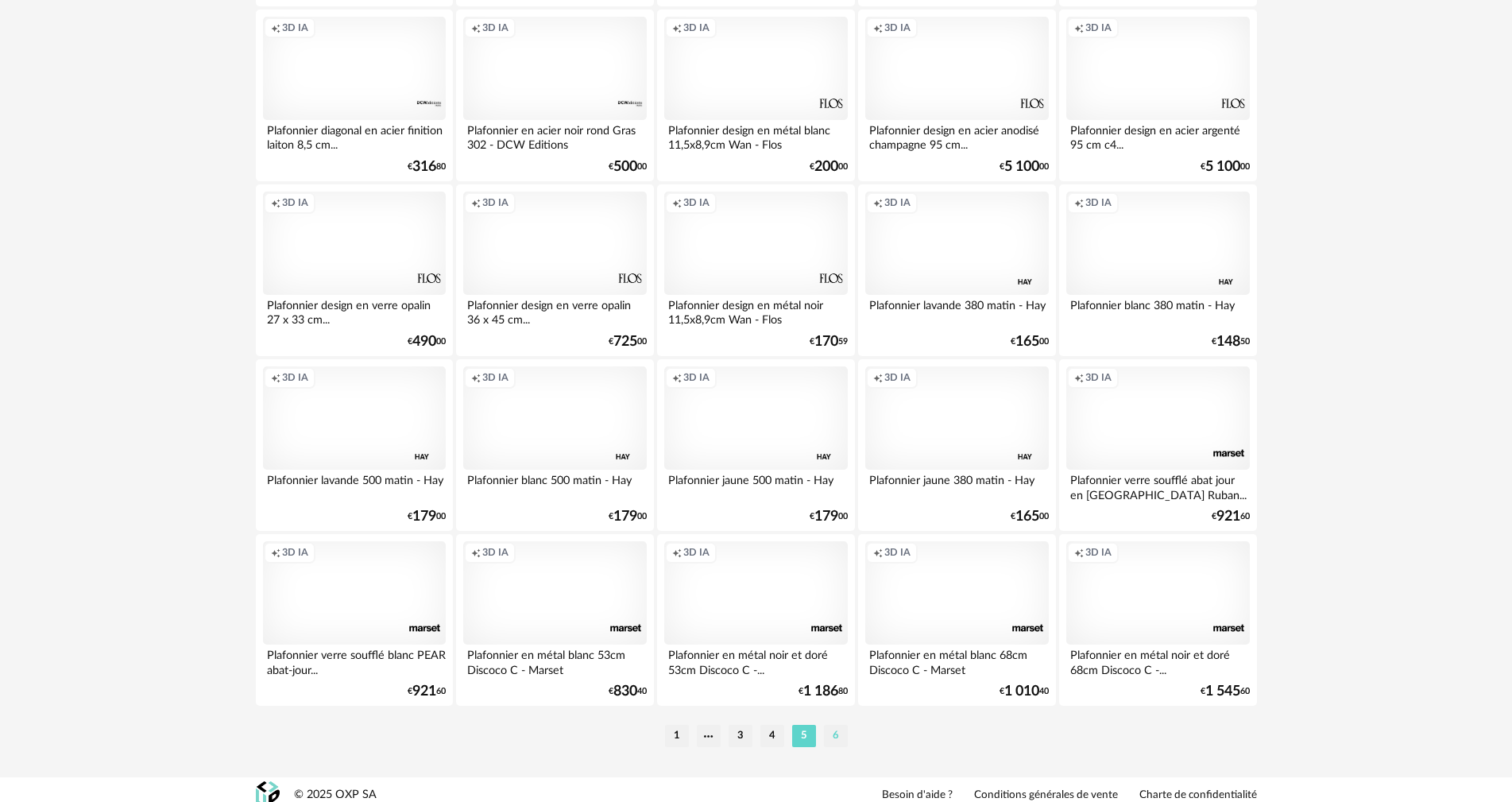
click at [831, 725] on li "6" at bounding box center [836, 736] width 24 height 22
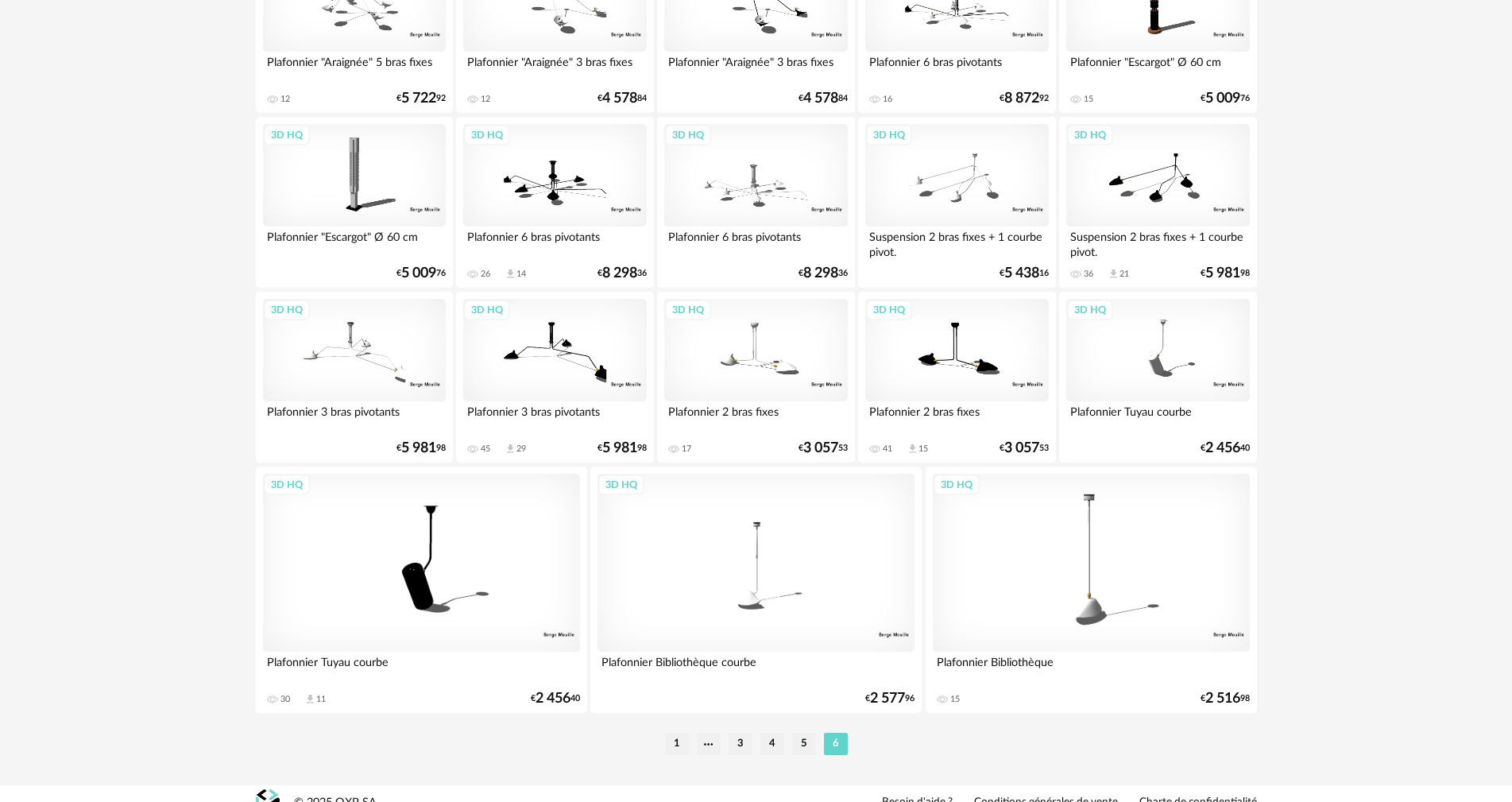
scroll to position [2230, 0]
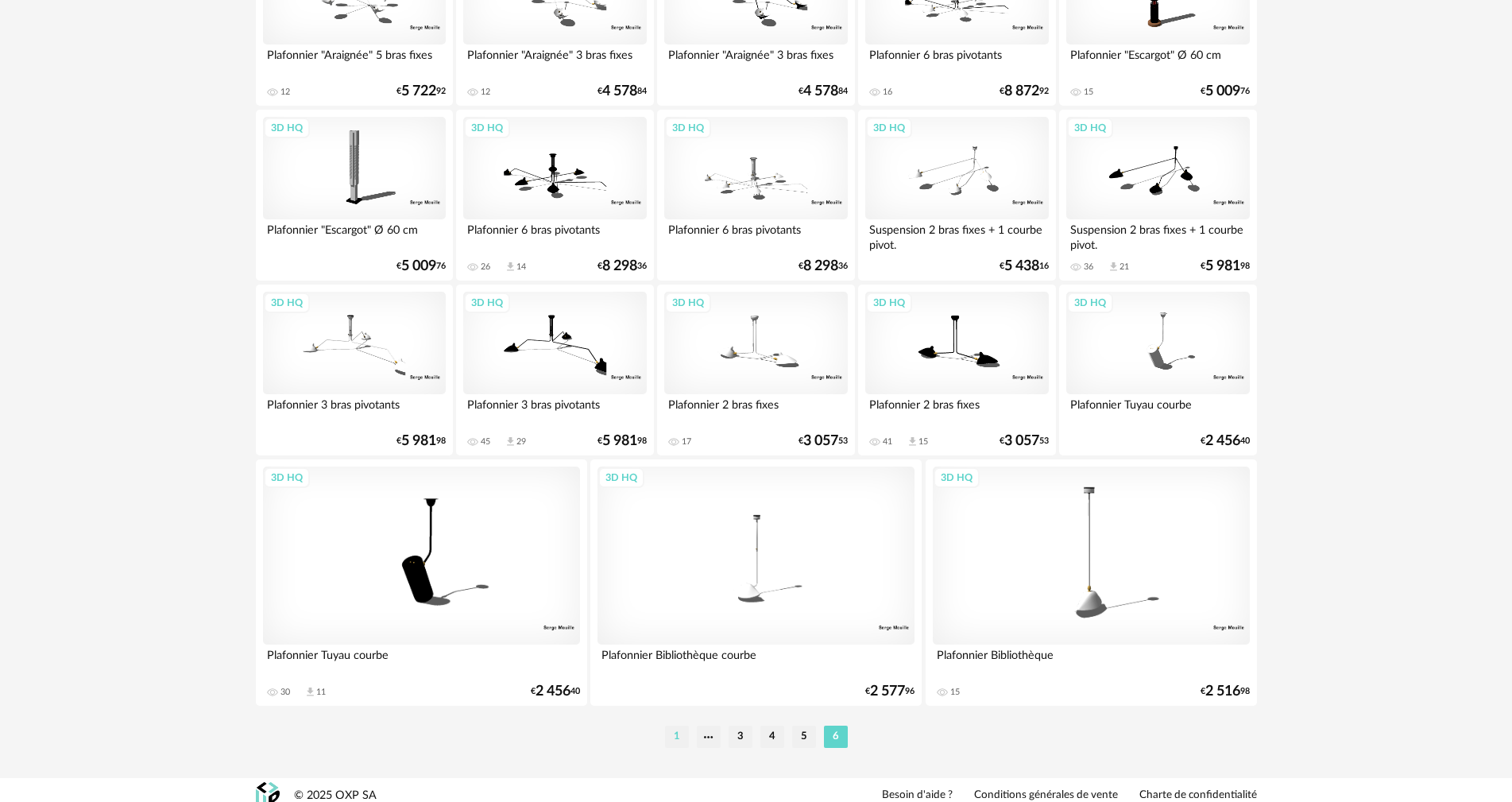
click at [672, 726] on li "1" at bounding box center [676, 736] width 24 height 22
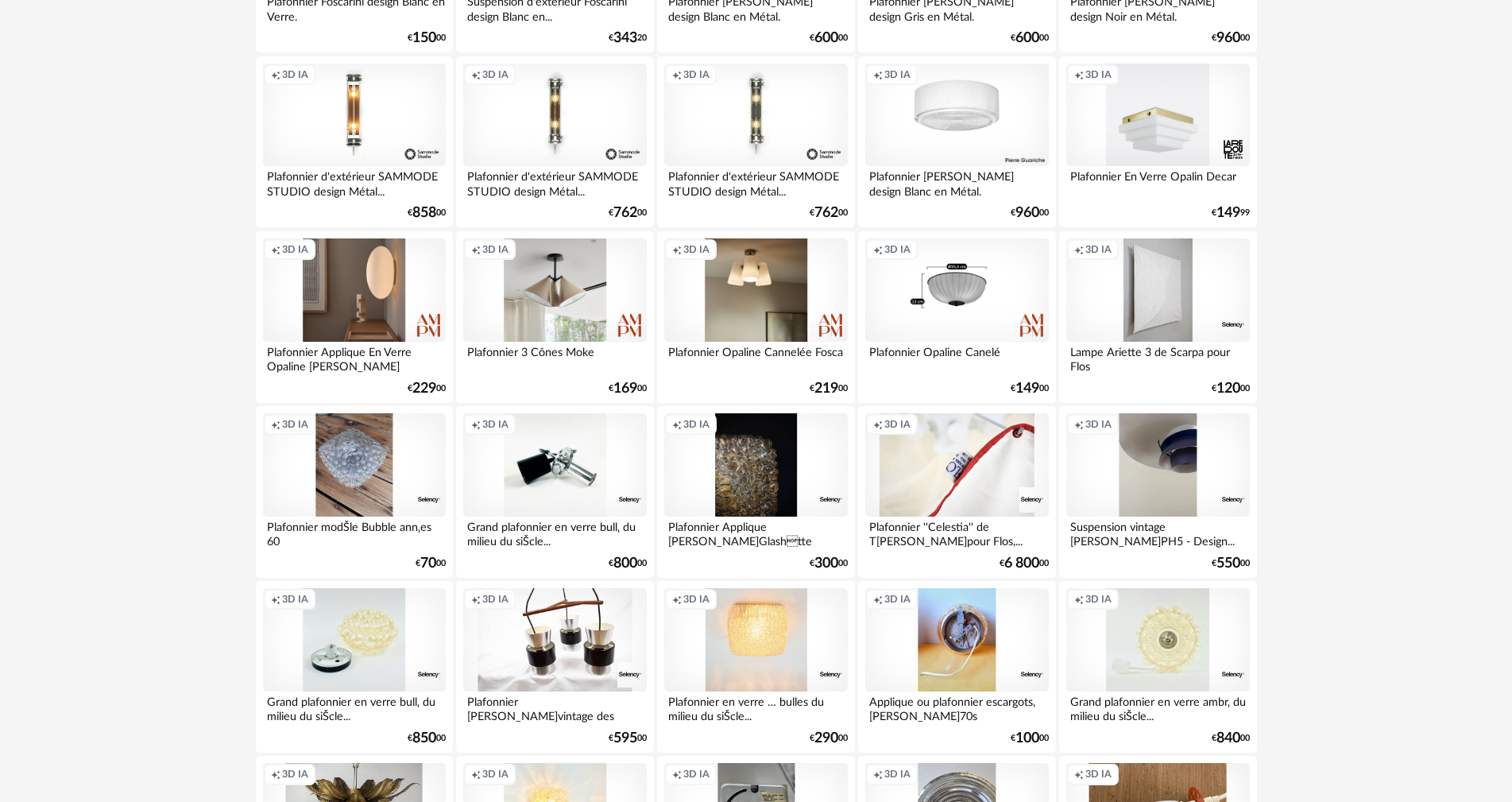
scroll to position [715, 0]
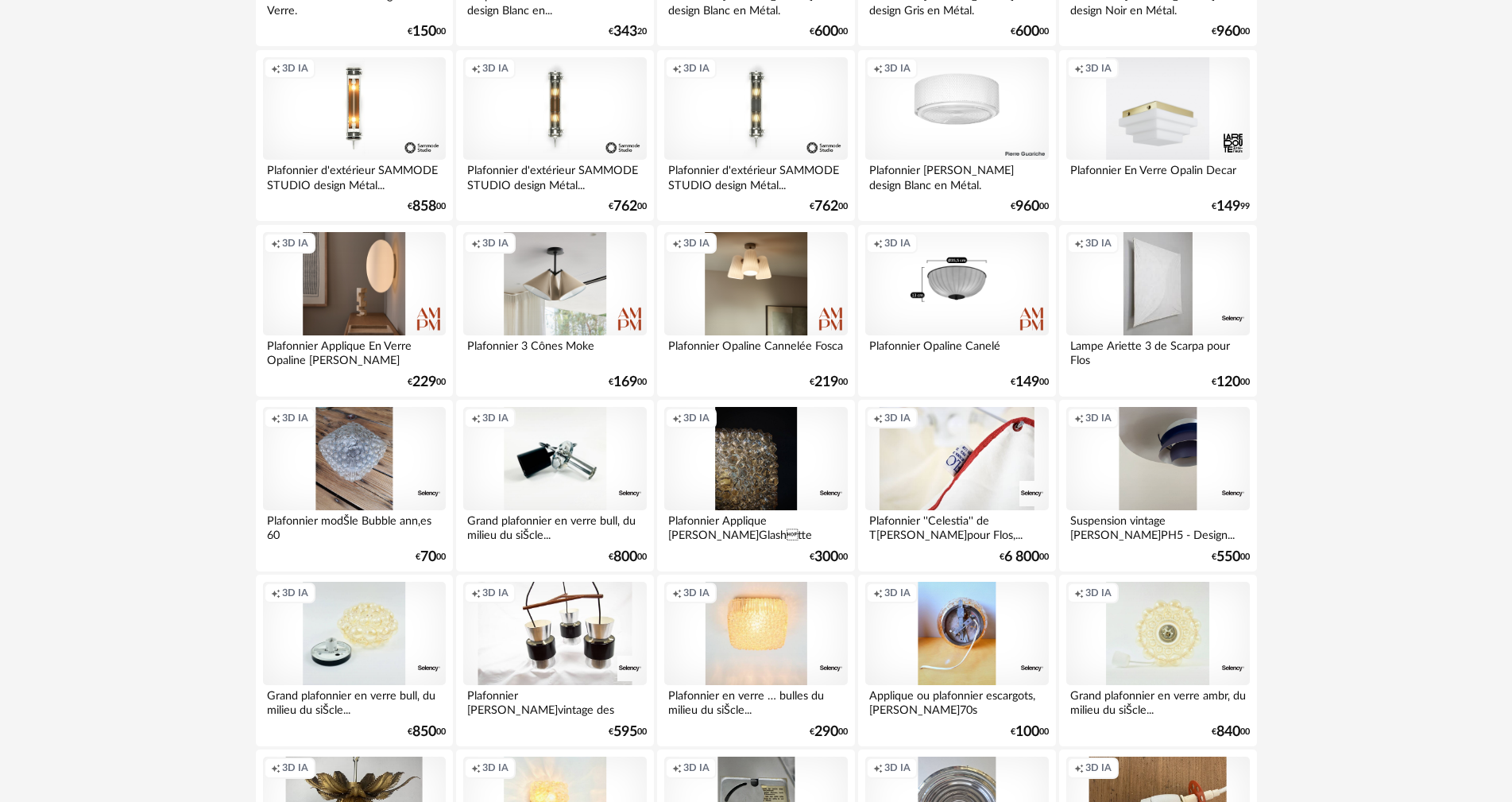
click at [1157, 269] on div "Creation icon 3D IA" at bounding box center [1157, 284] width 183 height 103
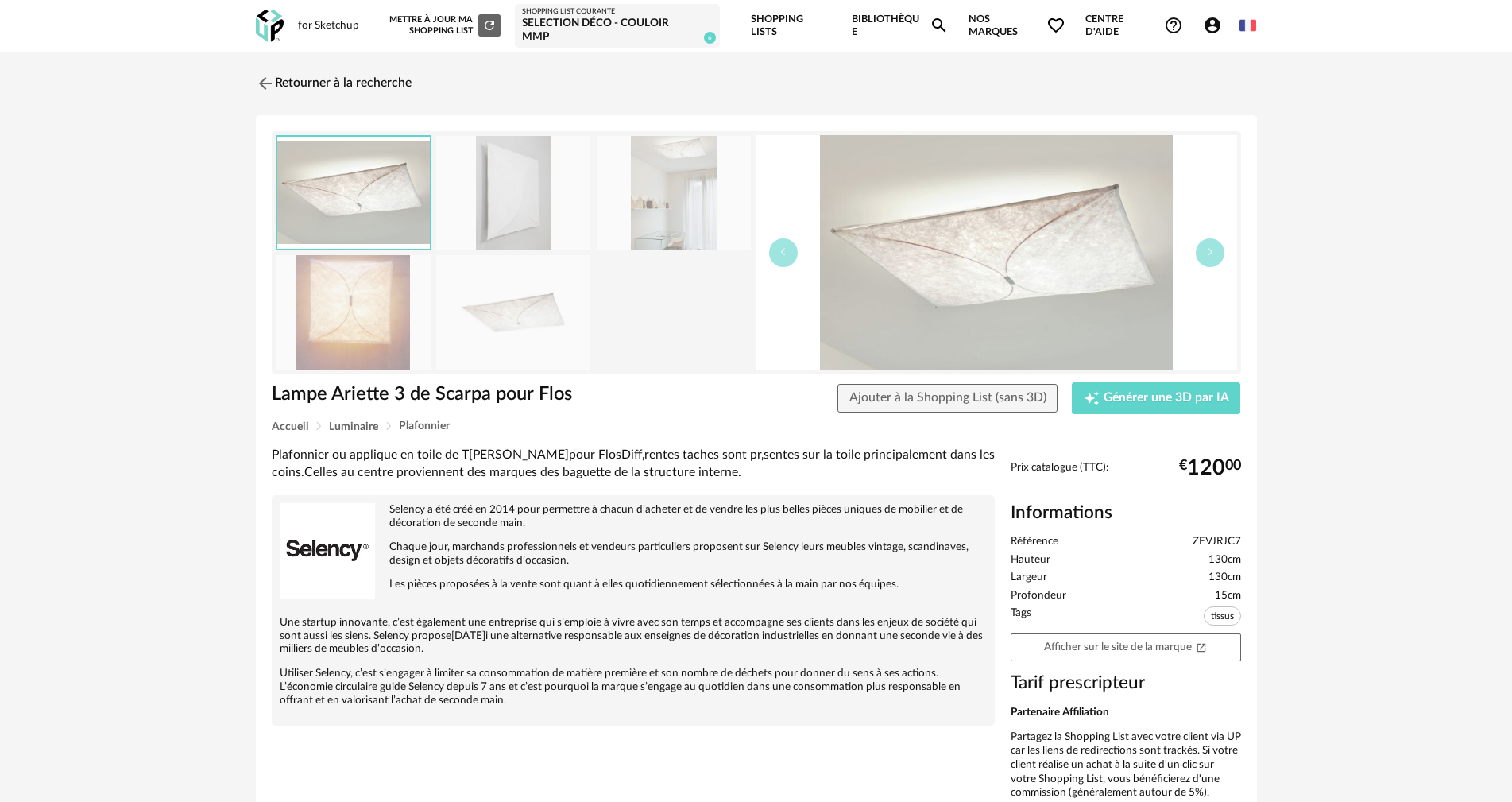
click at [507, 181] on img at bounding box center [513, 192] width 154 height 113
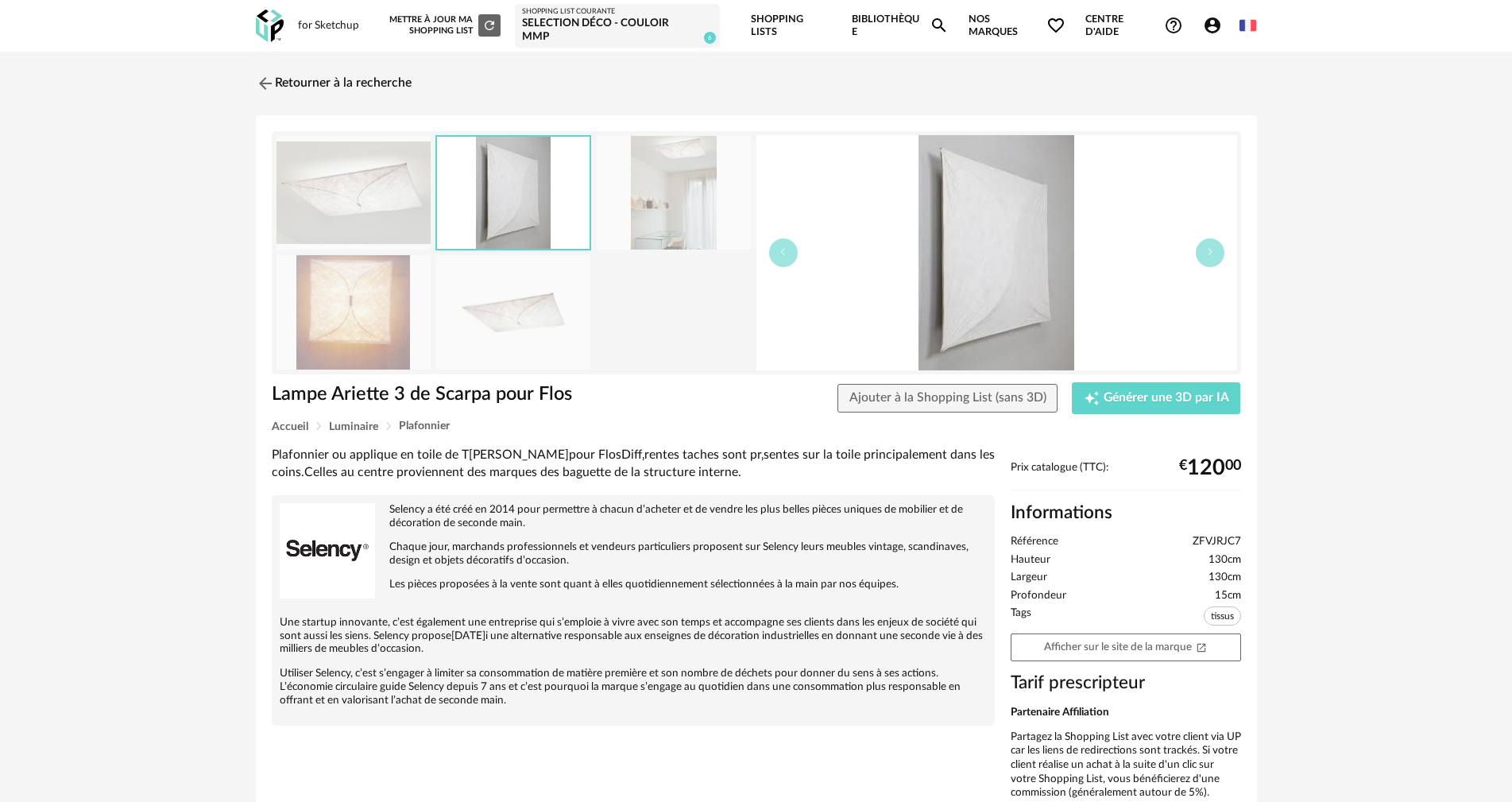
click at [654, 209] on img at bounding box center [674, 192] width 154 height 113
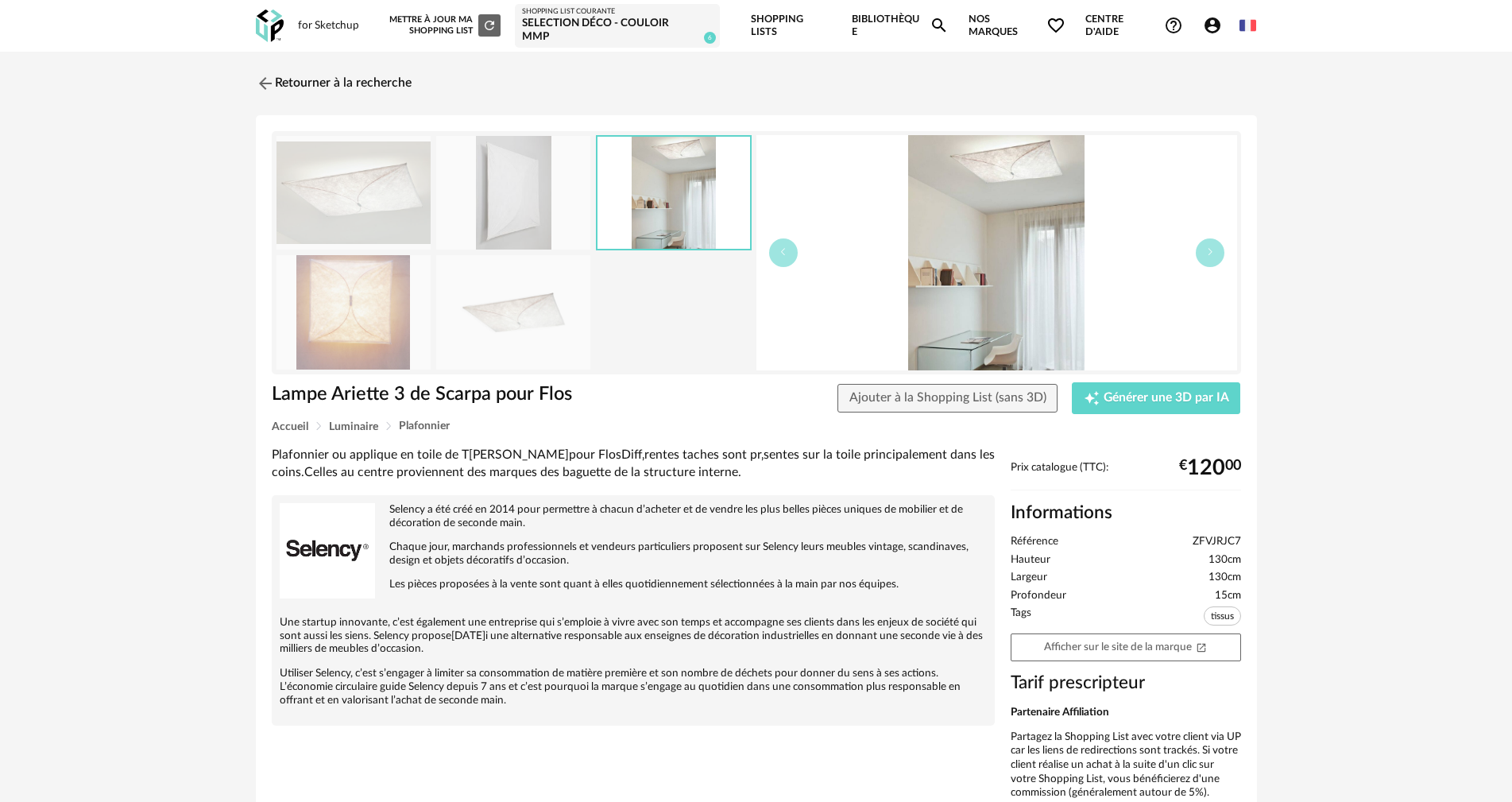
click at [343, 321] on img at bounding box center [354, 312] width 154 height 113
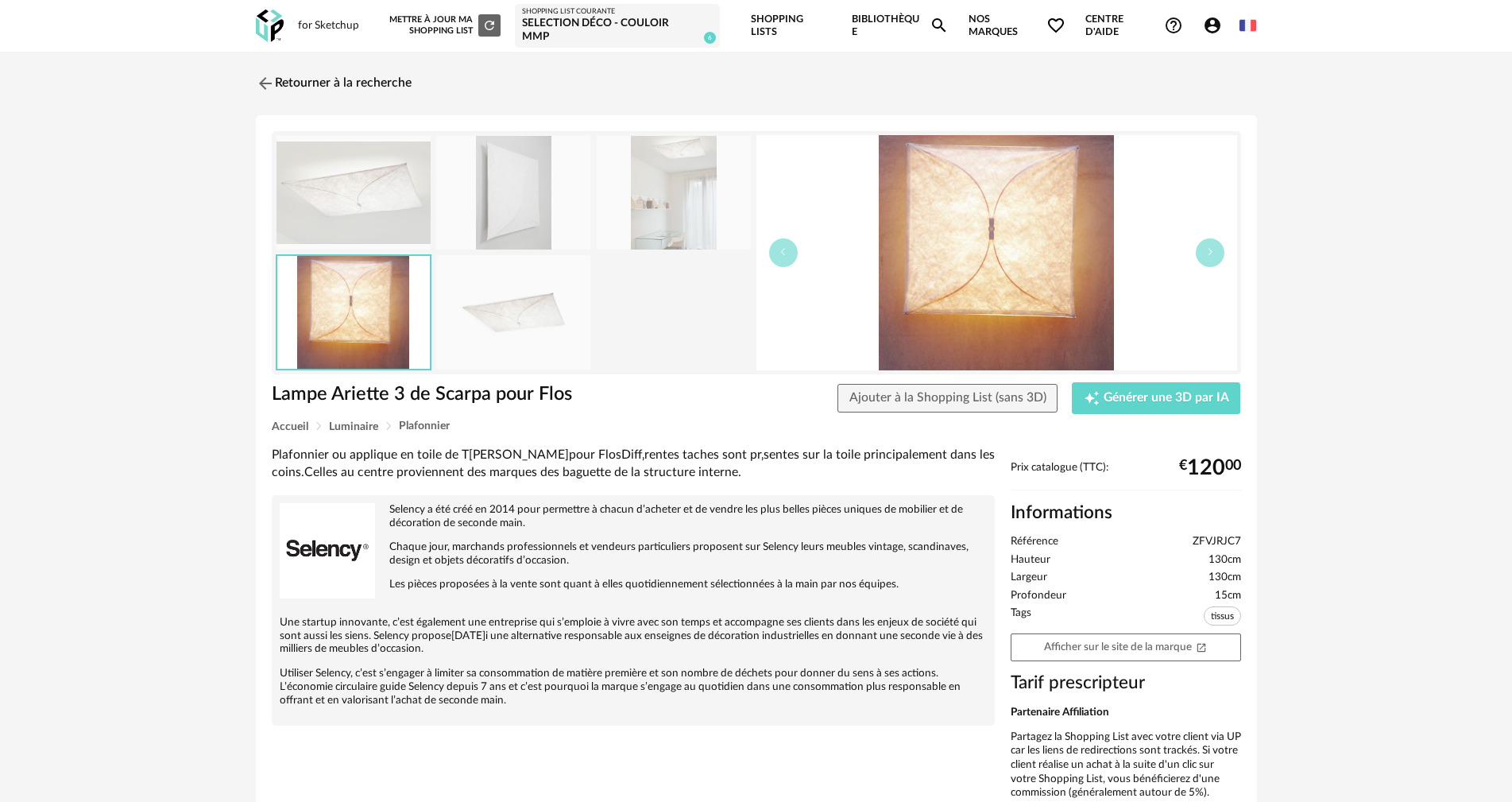
click at [501, 321] on img at bounding box center [513, 312] width 154 height 113
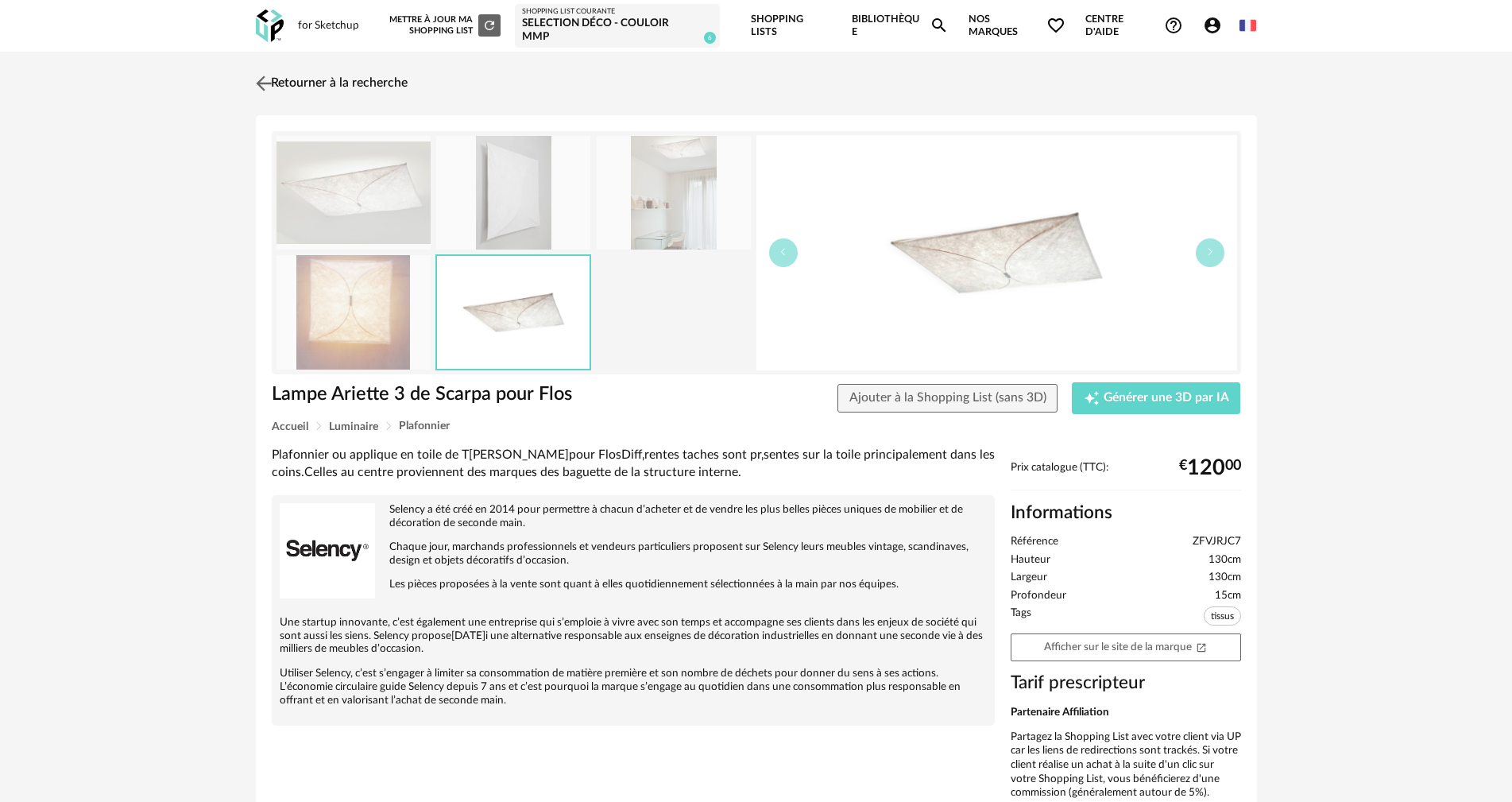
click at [271, 74] on img at bounding box center [263, 83] width 23 height 23
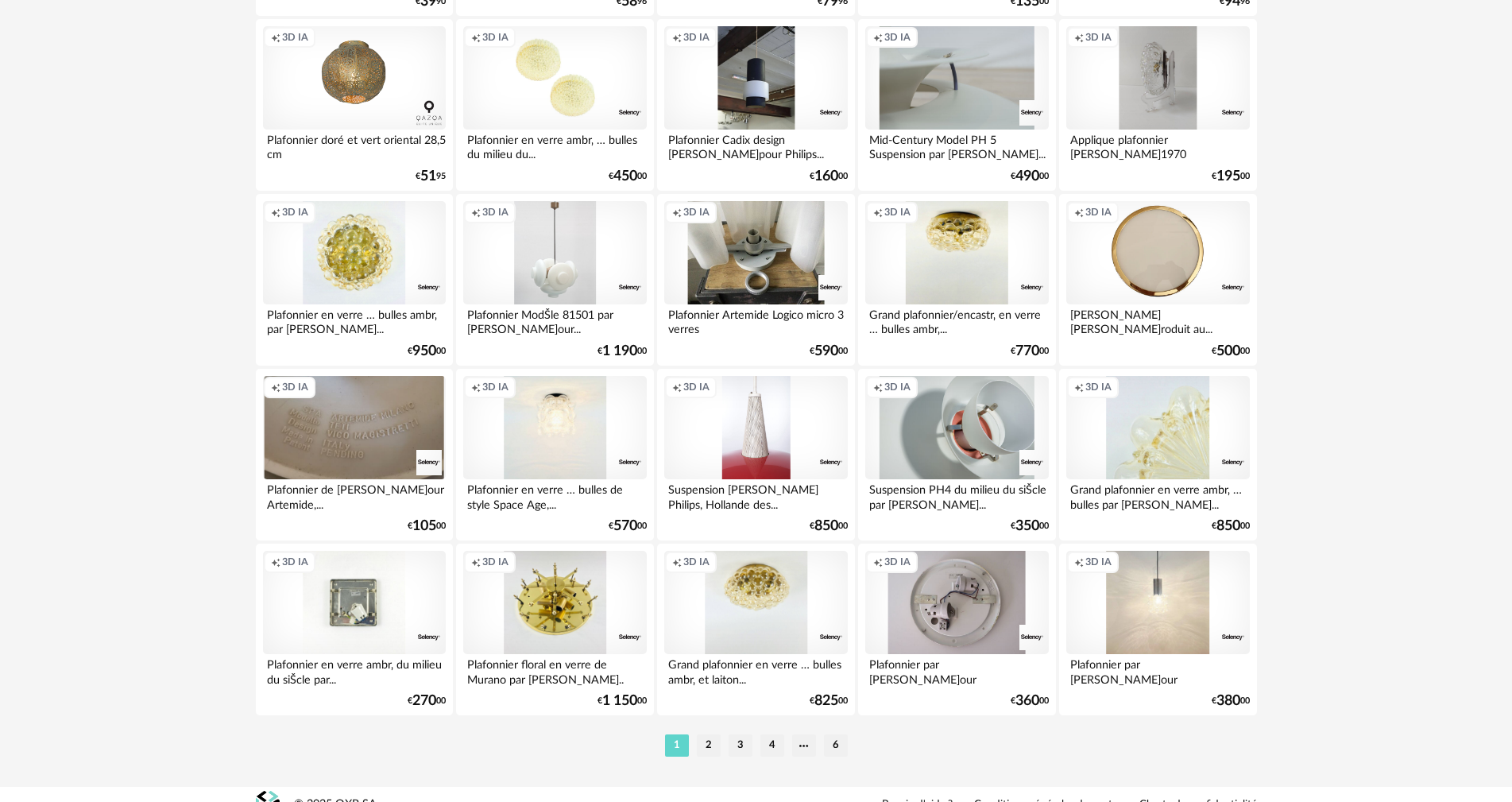
scroll to position [3028, 0]
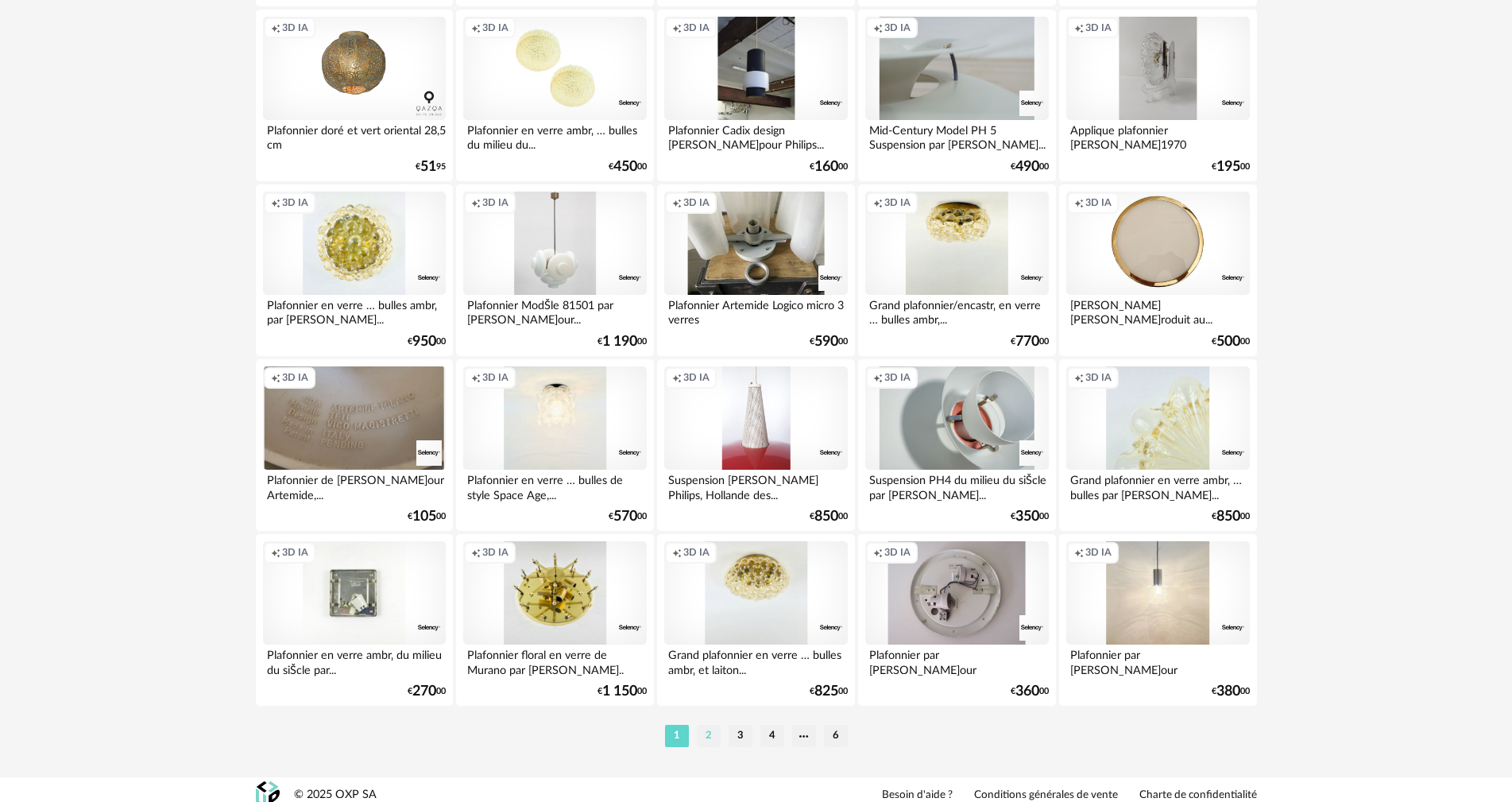
click at [709, 725] on li "2" at bounding box center [708, 736] width 24 height 22
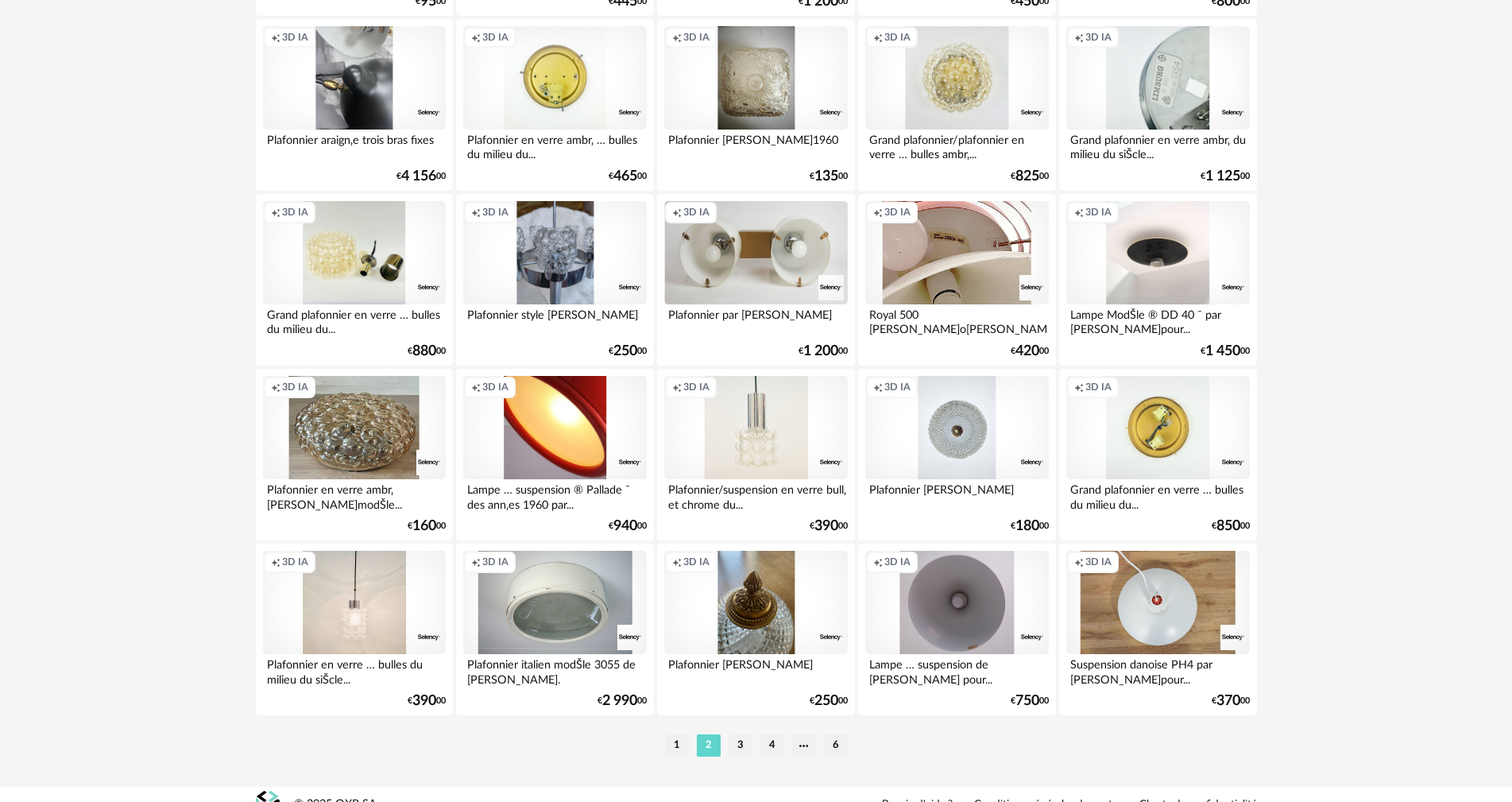
scroll to position [3028, 0]
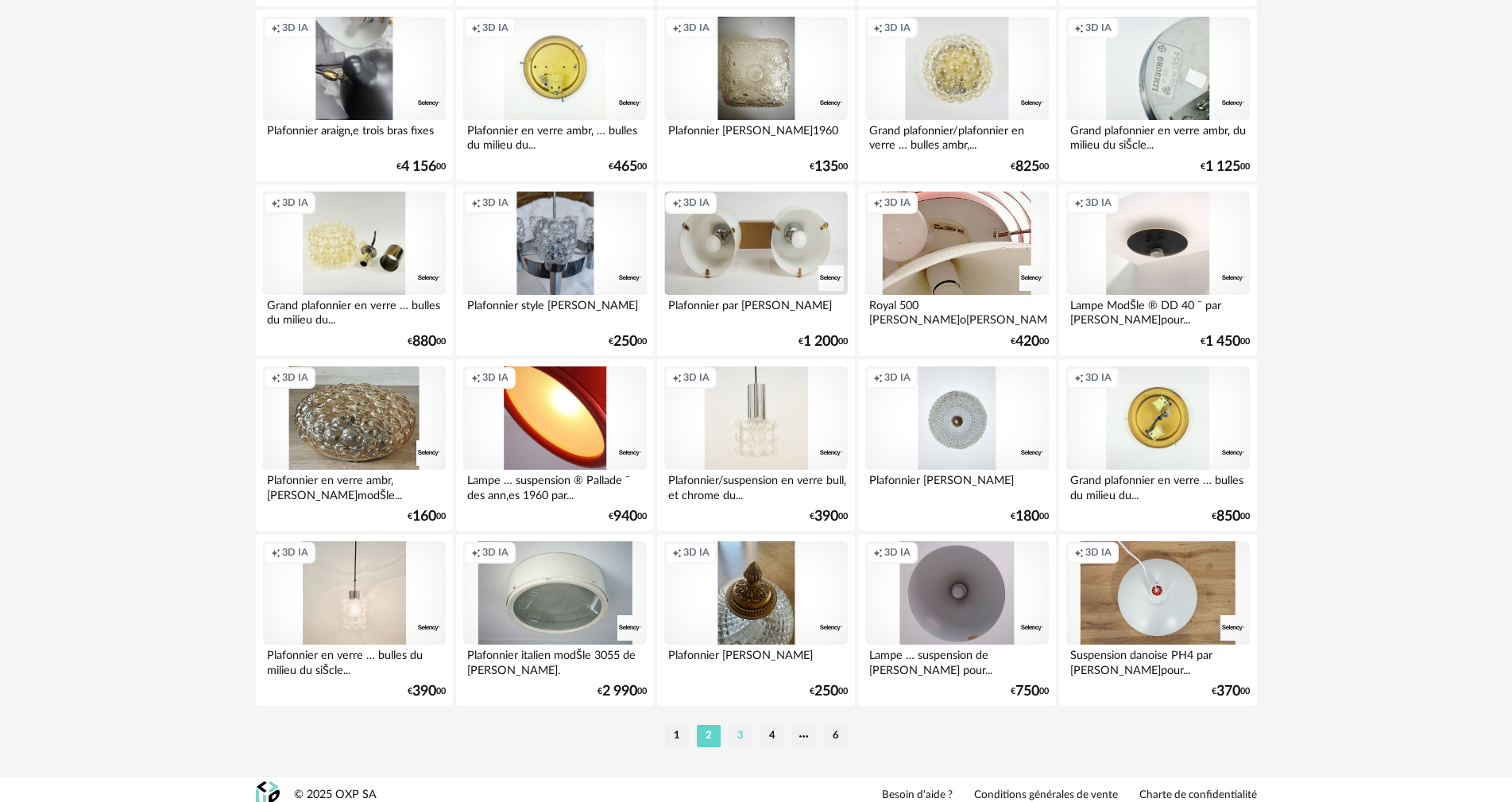
click at [740, 725] on li "3" at bounding box center [740, 736] width 24 height 22
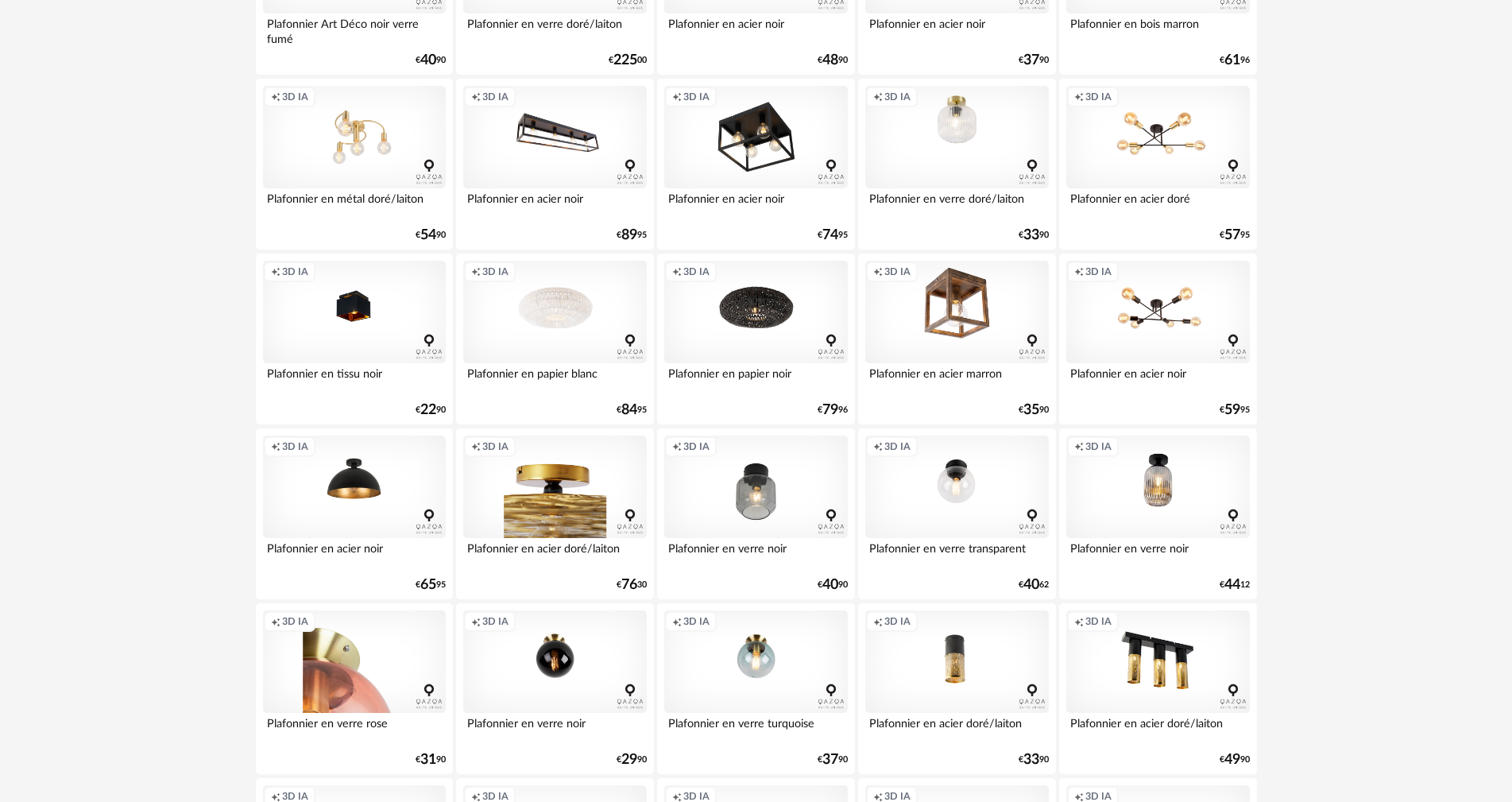
scroll to position [1907, 0]
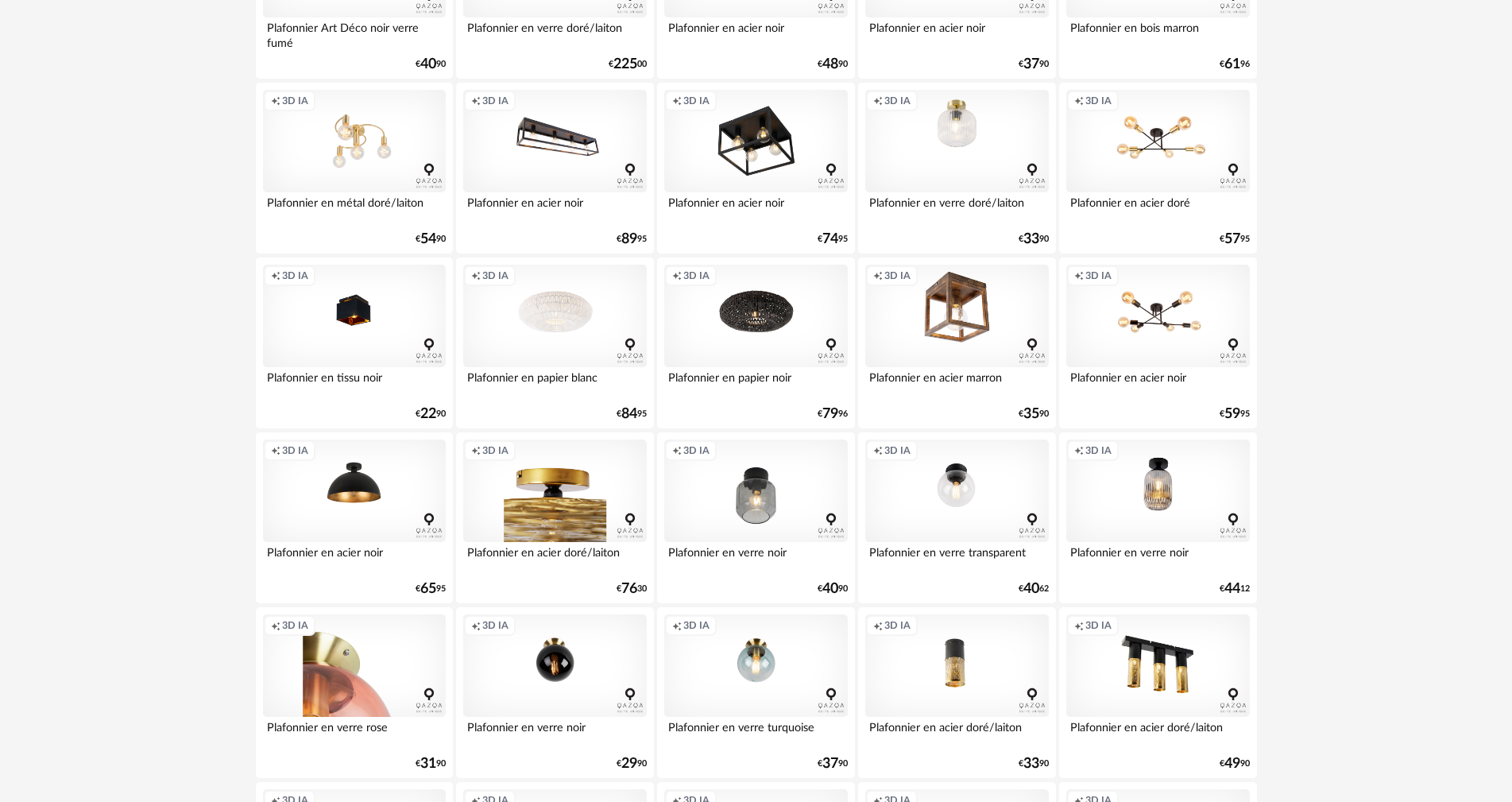
click at [573, 482] on div "Creation icon 3D IA" at bounding box center [554, 491] width 183 height 103
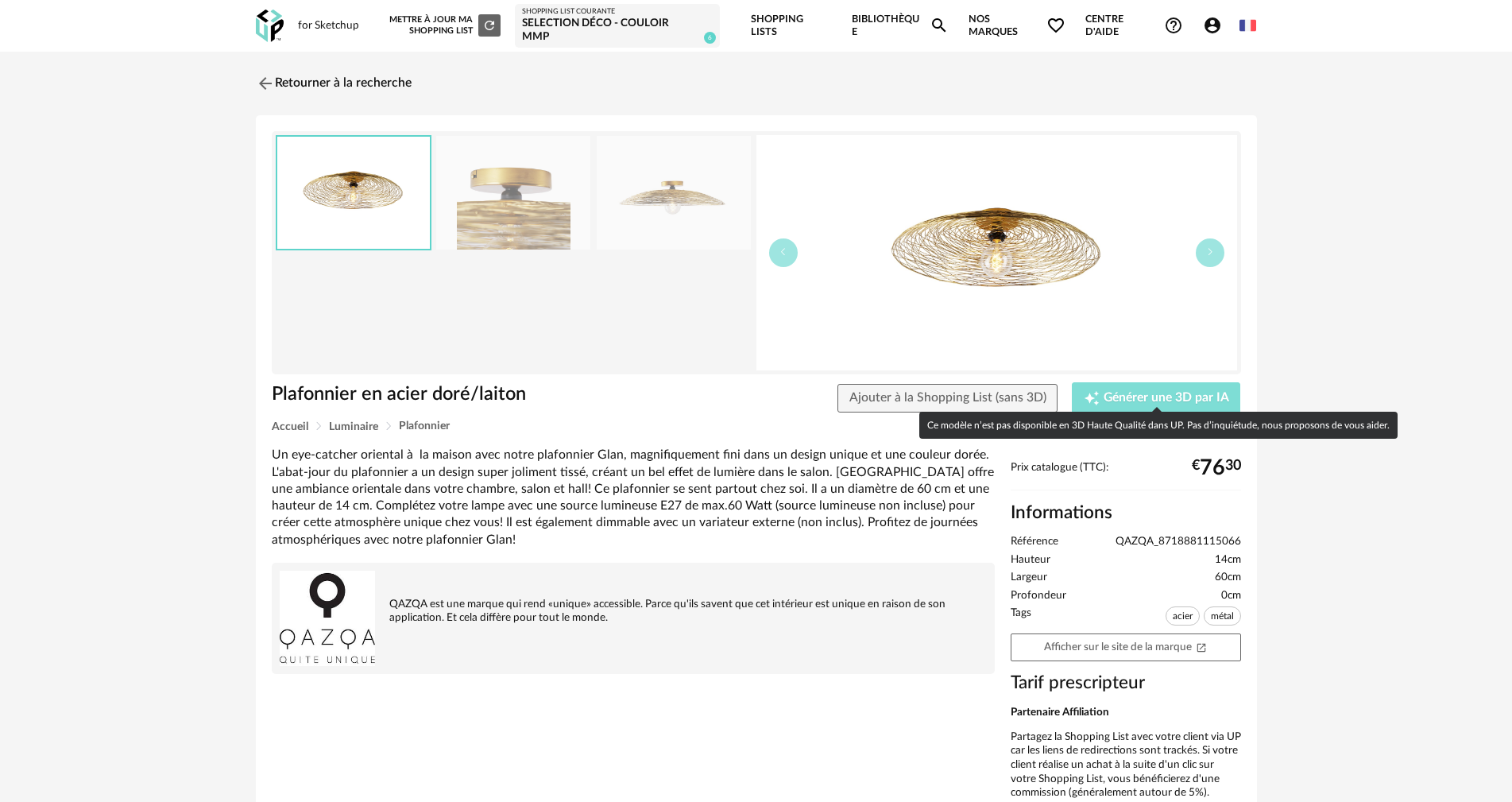
click at [1125, 392] on span "Générer une 3D par IA" at bounding box center [1166, 397] width 126 height 12
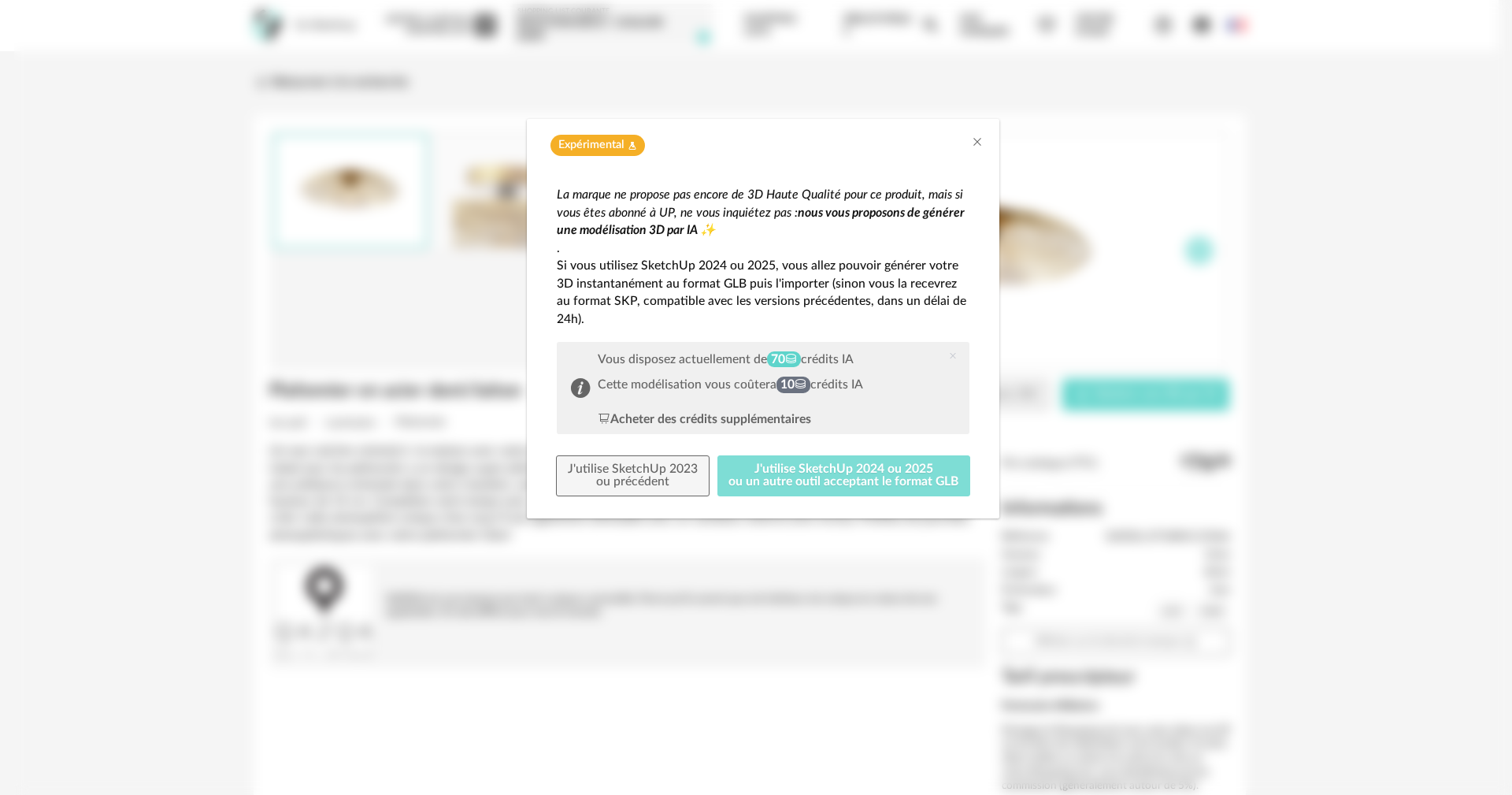
click at [776, 474] on button "J'utilise SketchUp 2024 ou 2025 ou un autre outil acceptant le format GLB" at bounding box center [845, 475] width 254 height 41
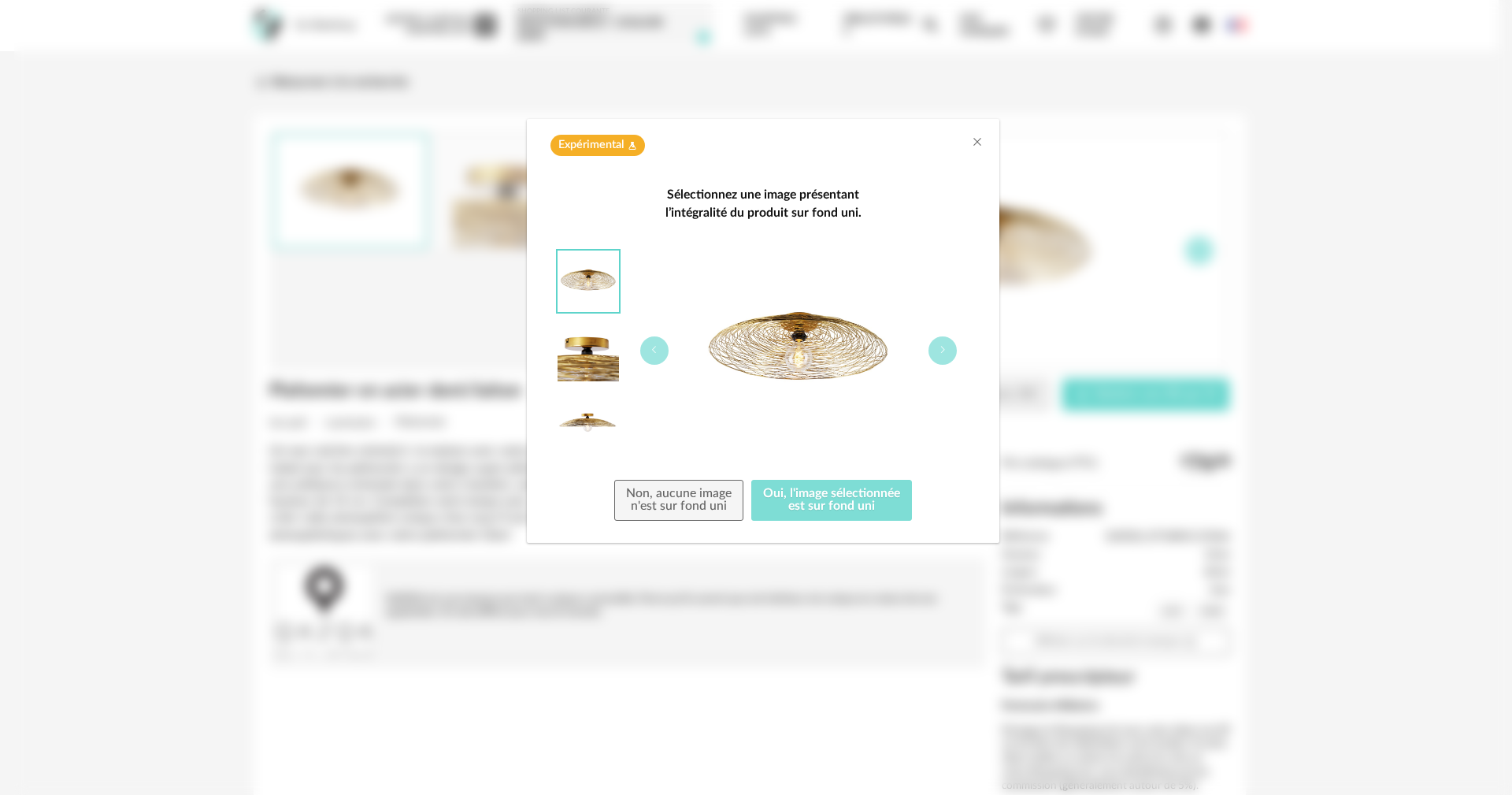
click at [828, 495] on button "Oui, l'image sélectionnée est sur fond uni" at bounding box center [831, 500] width 160 height 41
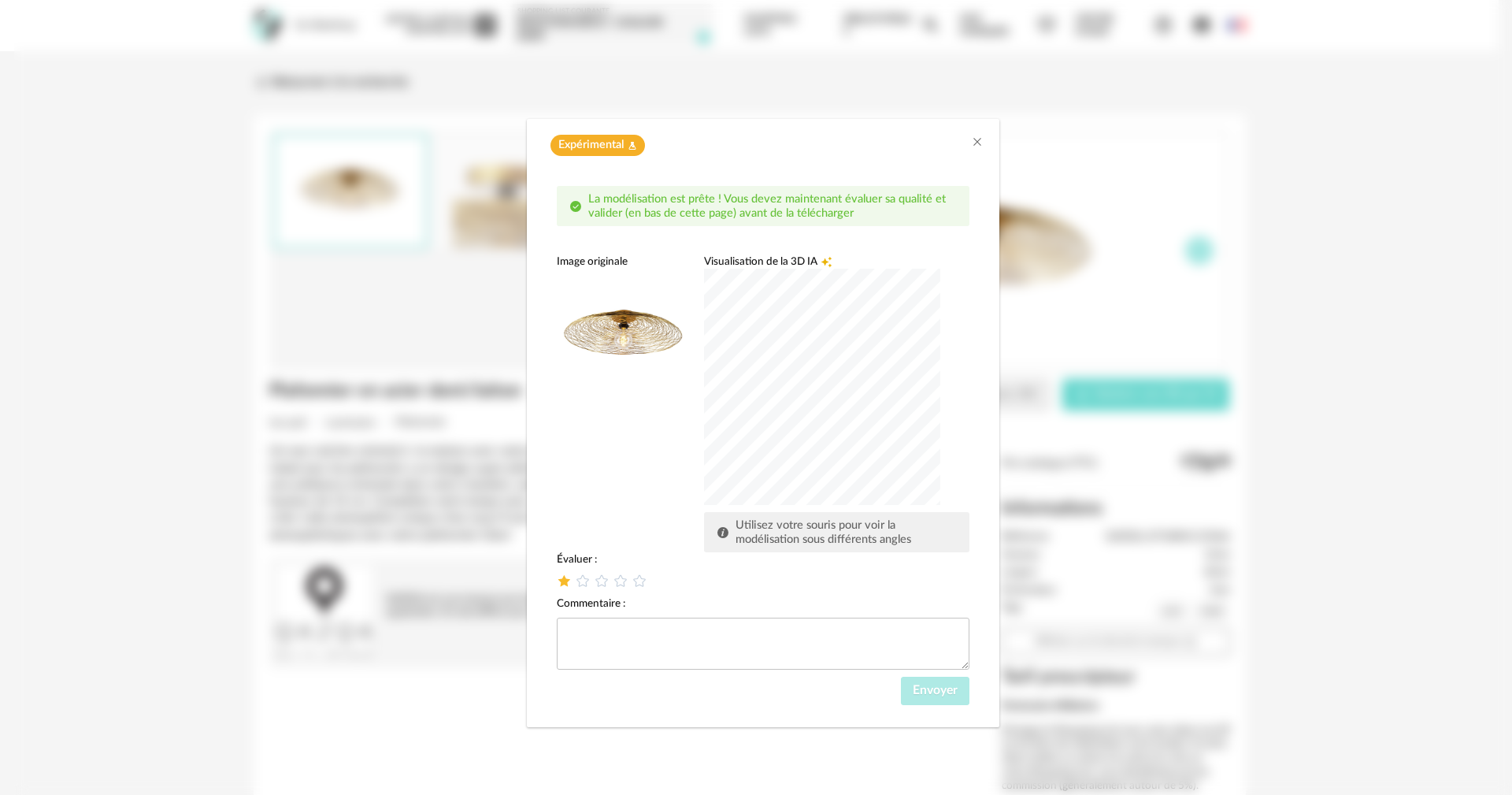
click at [558, 579] on icon "dialog" at bounding box center [564, 581] width 16 height 16
click at [584, 582] on icon "dialog" at bounding box center [583, 581] width 16 height 16
click at [595, 582] on icon "dialog" at bounding box center [602, 581] width 16 height 16
click at [946, 697] on button "Envoyer" at bounding box center [935, 690] width 68 height 28
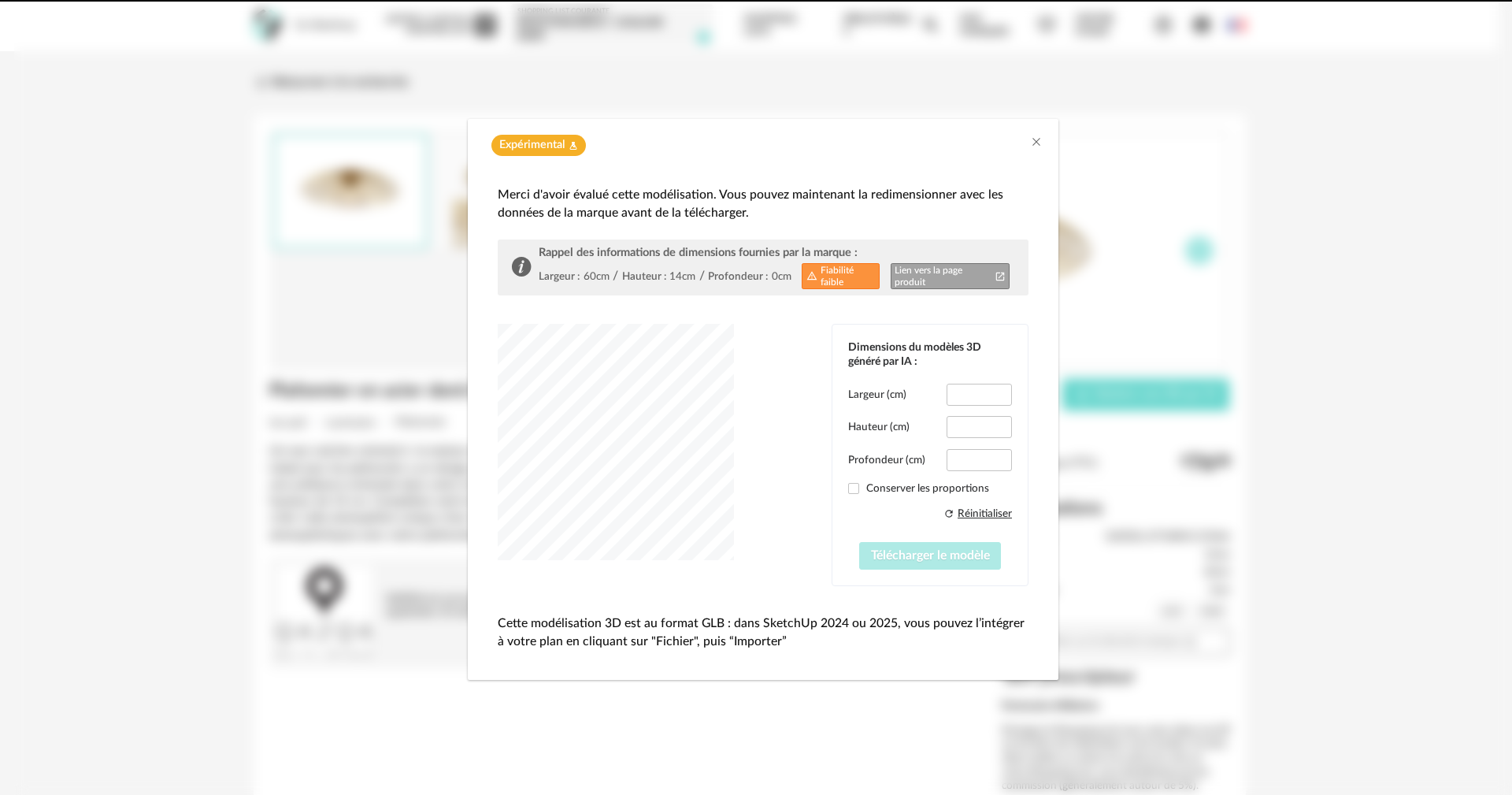
type input "****"
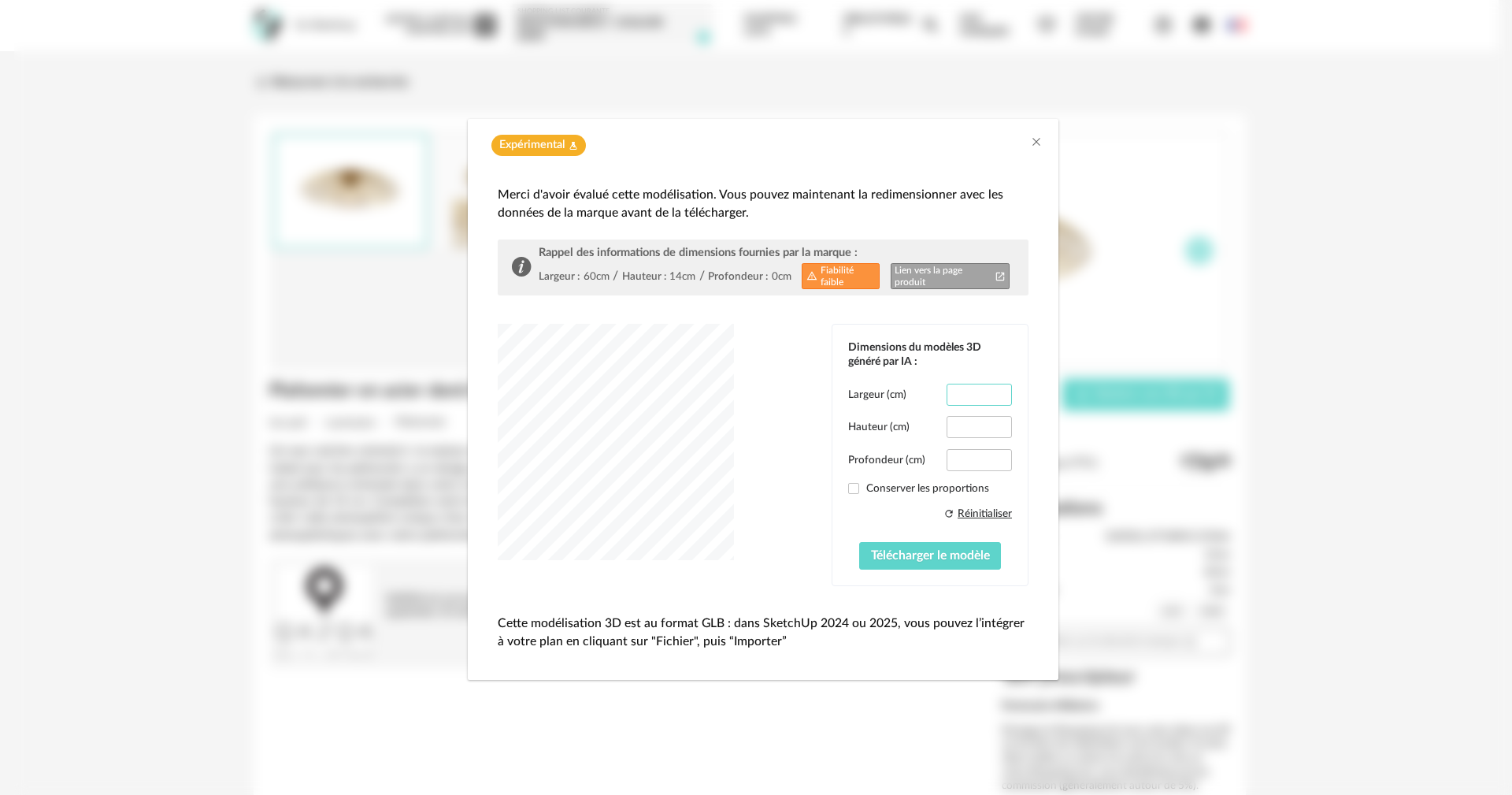
click at [976, 395] on input "****" at bounding box center [979, 394] width 65 height 22
click at [866, 484] on label "Conserver les proportions" at bounding box center [929, 487] width 164 height 14
click at [853, 488] on span "dialog" at bounding box center [854, 488] width 11 height 11
click at [859, 488] on span "dialog" at bounding box center [854, 488] width 11 height 11
click at [850, 488] on span "dialog" at bounding box center [854, 488] width 11 height 11
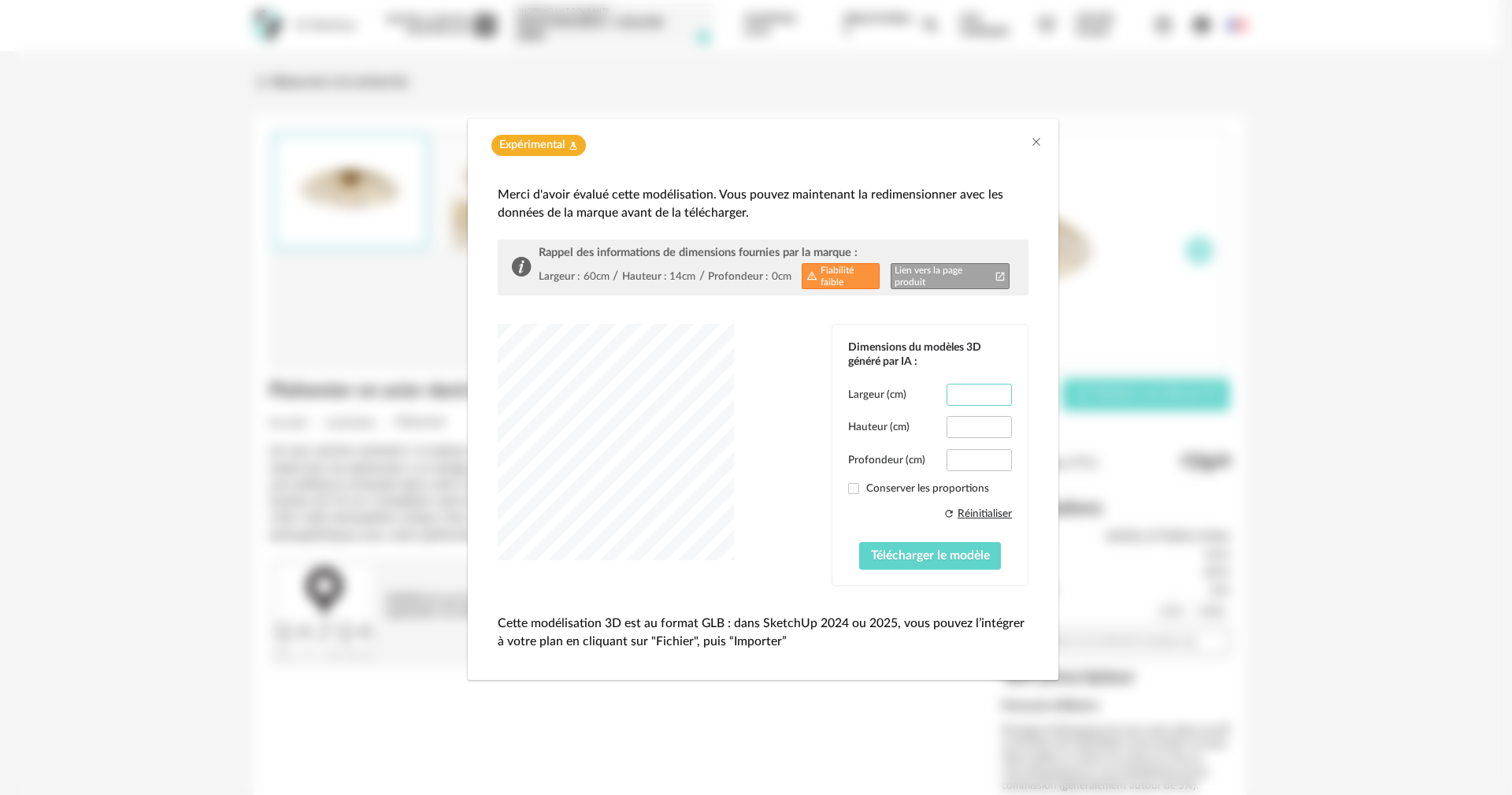
drag, startPoint x: 983, startPoint y: 395, endPoint x: 813, endPoint y: 376, distance: 171.1
click at [813, 376] on div "Dimensions du modèles 3D généré par IA : Largeur (cm) **** Hauteur (cm) **** Pr…" at bounding box center [763, 455] width 531 height 262
click at [858, 494] on span "dialog" at bounding box center [854, 488] width 11 height 11
type input "****"
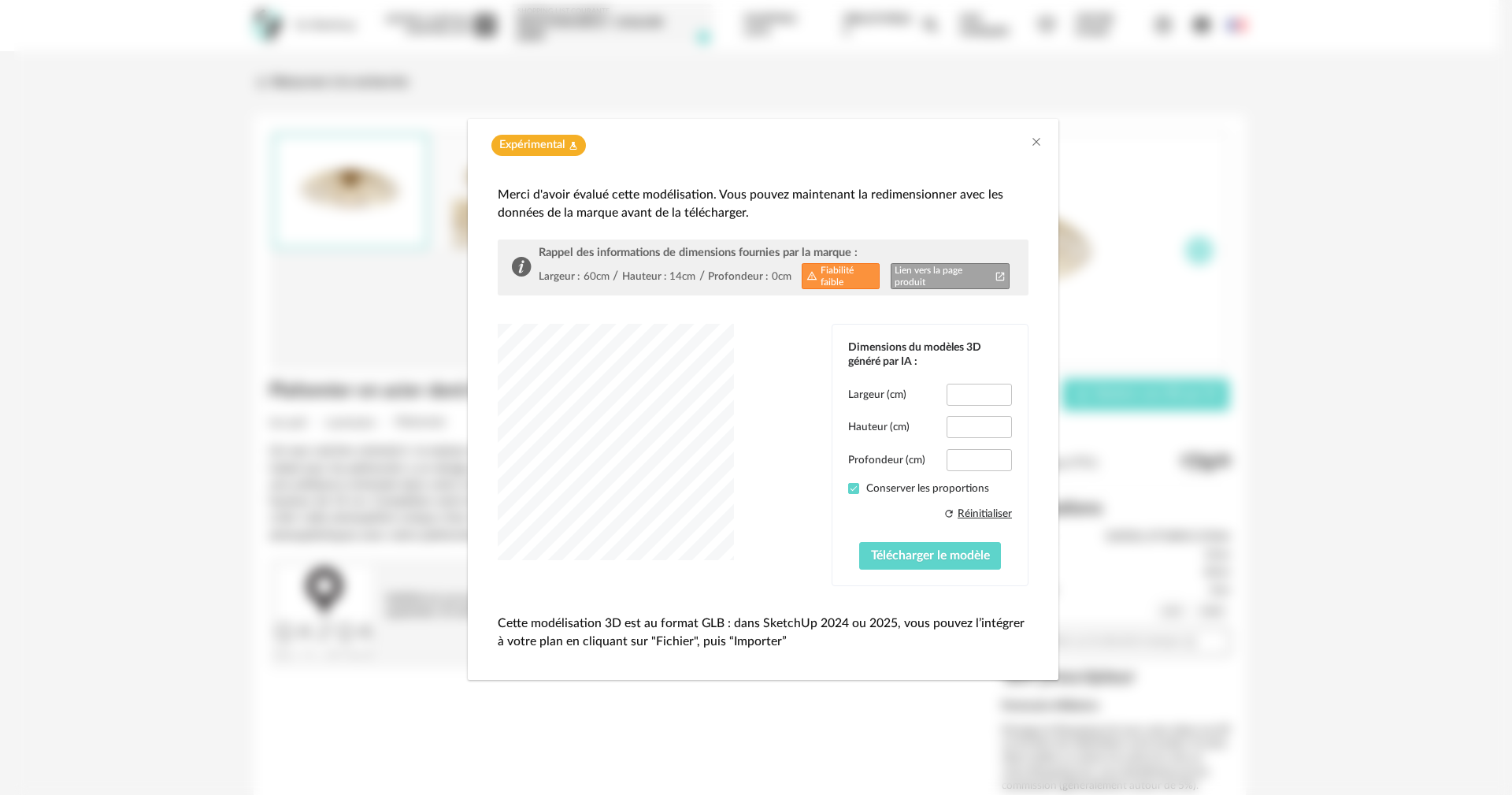
click at [858, 494] on span "dialog" at bounding box center [854, 488] width 11 height 11
drag, startPoint x: 980, startPoint y: 456, endPoint x: 832, endPoint y: 454, distance: 148.0
click at [832, 454] on div "Dimensions du modèles 3D généré par IA : Largeur (cm) **** Hauteur (cm) **** Pr…" at bounding box center [930, 455] width 195 height 260
type input "**"
click at [985, 434] on input "**" at bounding box center [979, 426] width 65 height 22
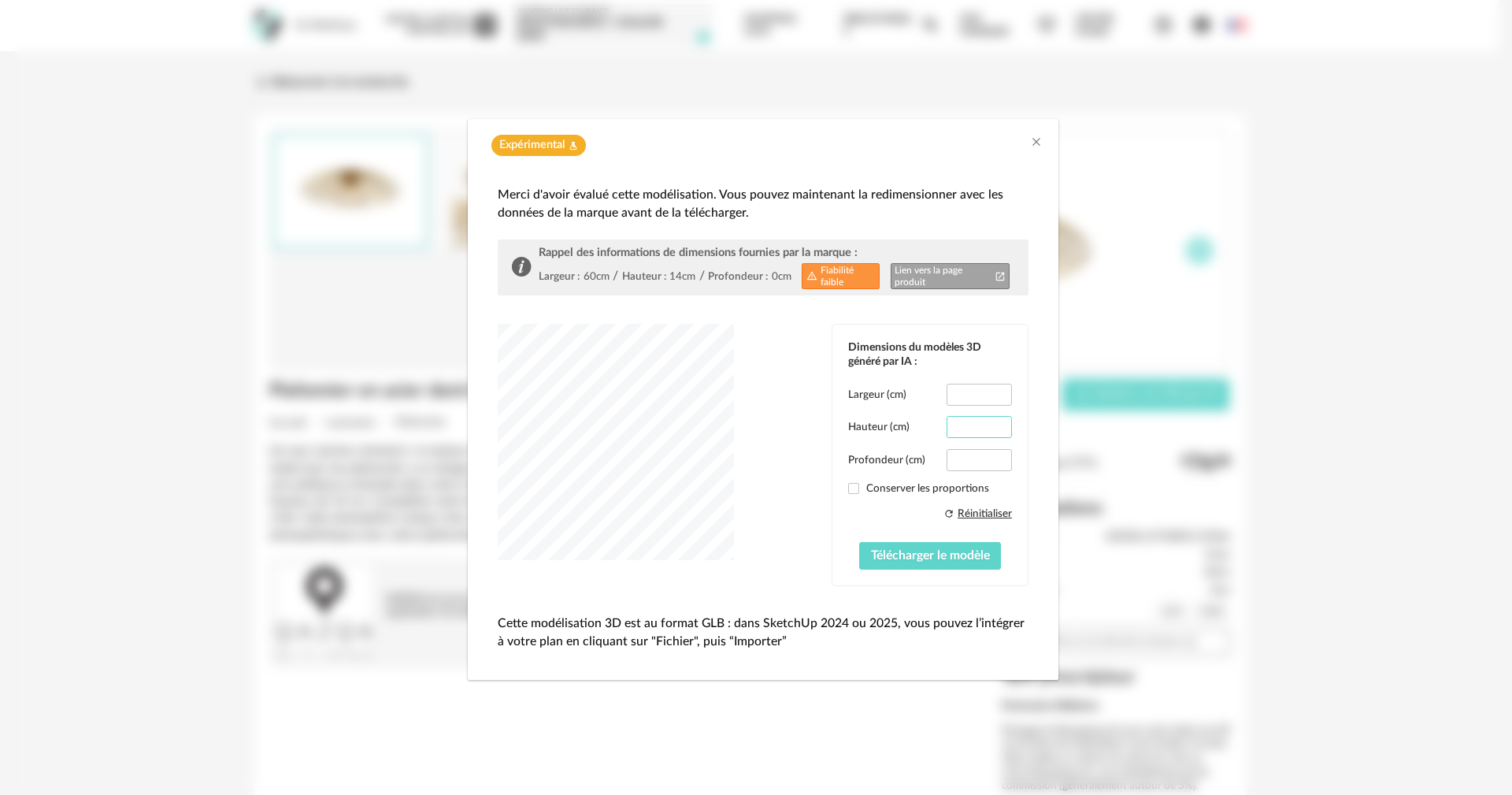
drag, startPoint x: 976, startPoint y: 429, endPoint x: 836, endPoint y: 425, distance: 140.1
click at [836, 425] on div "Dimensions du modèles 3D généré par IA : Largeur (cm) **** Hauteur (cm) ** Prof…" at bounding box center [930, 455] width 195 height 260
type input "**"
click at [918, 553] on span "Télécharger le modèle" at bounding box center [930, 555] width 119 height 12
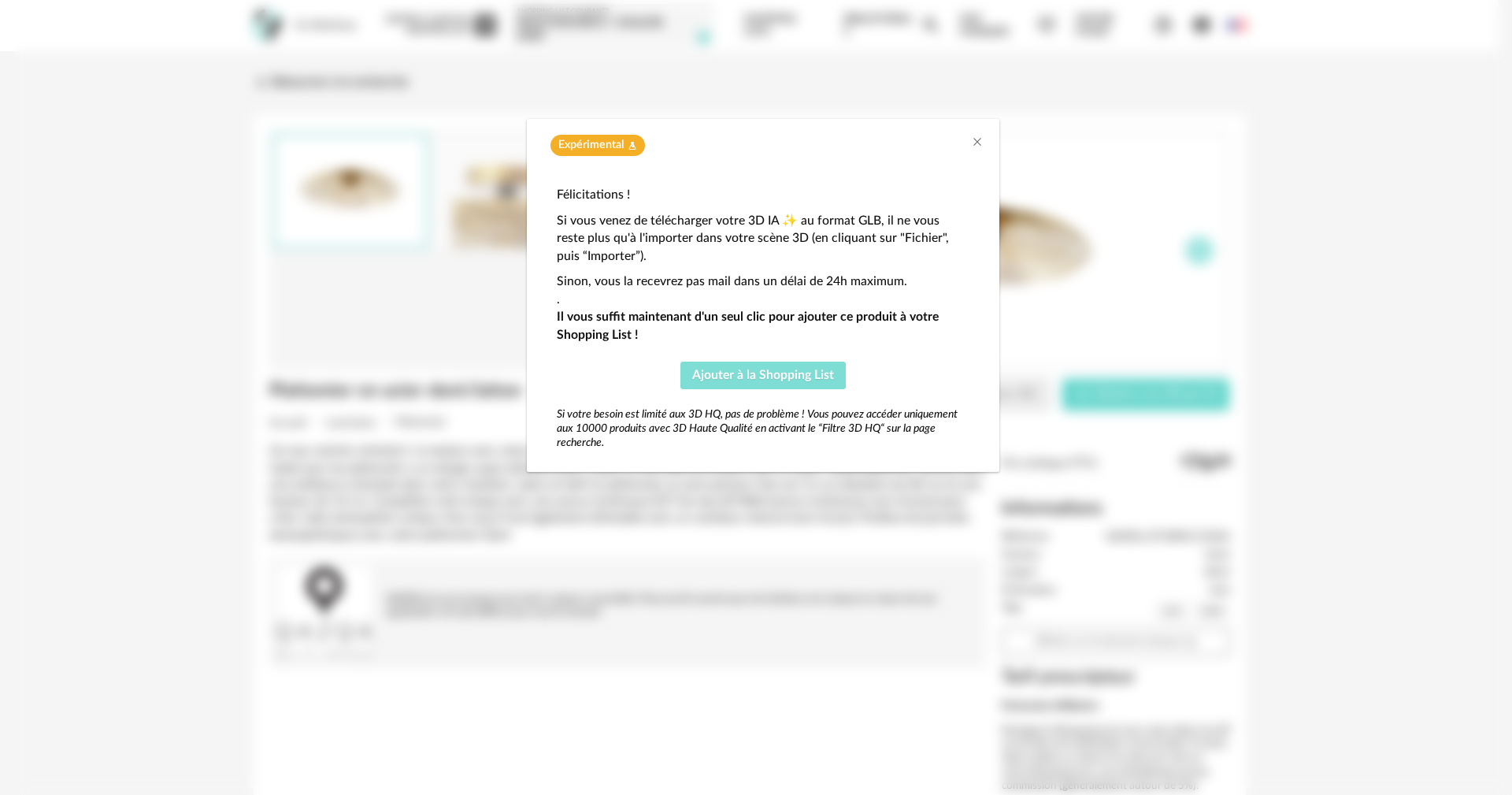
click at [725, 381] on button "Ajouter à la Shopping List" at bounding box center [763, 375] width 165 height 28
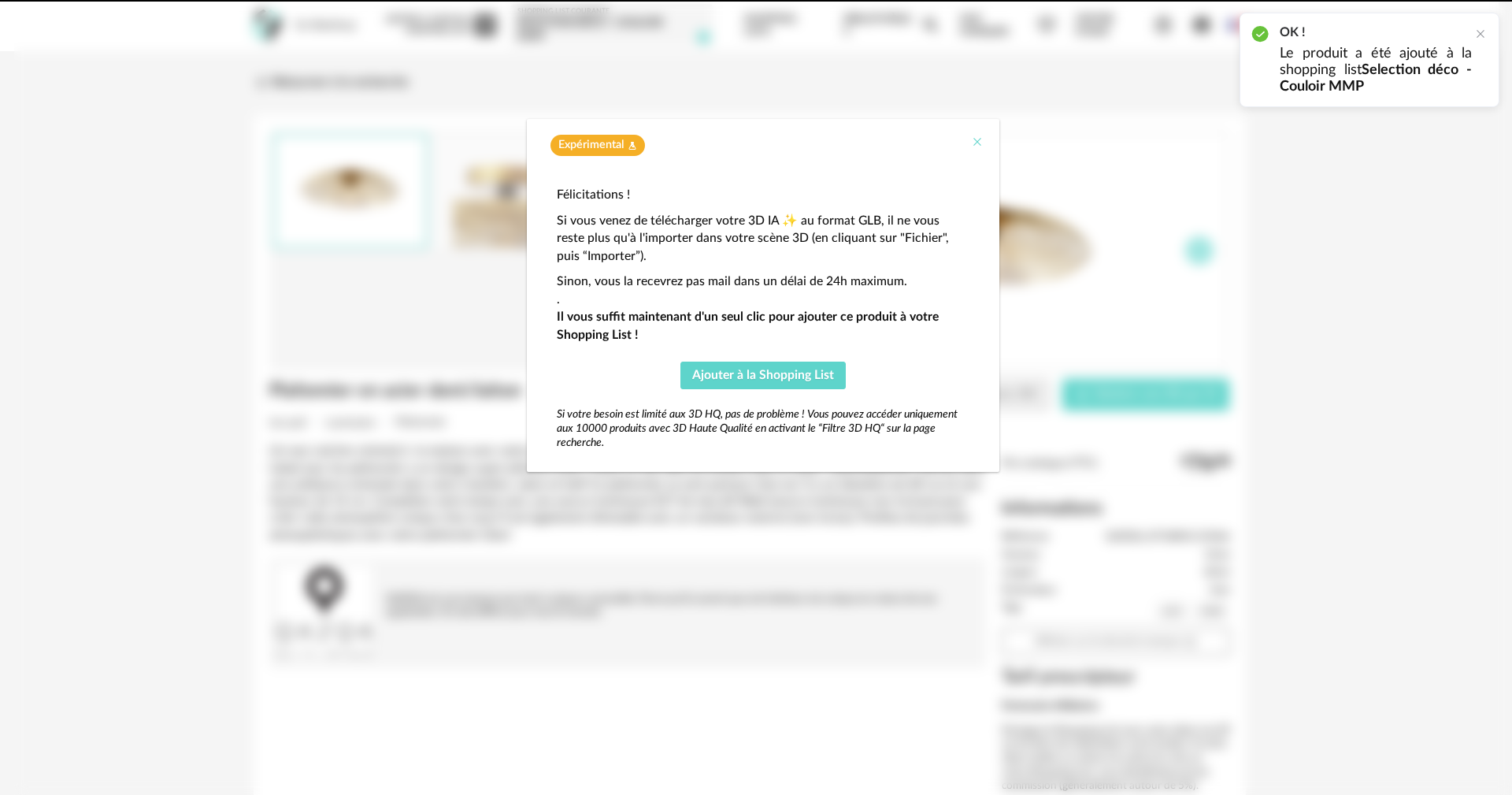
click at [974, 146] on icon "Close" at bounding box center [977, 141] width 12 height 12
